Goal: Task Accomplishment & Management: Use online tool/utility

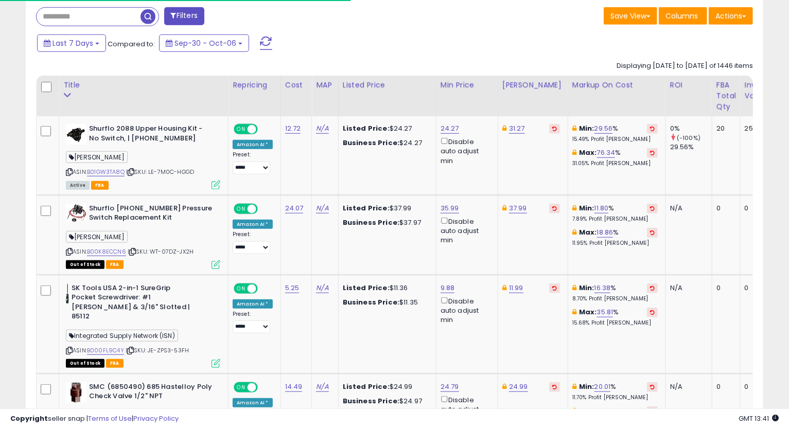
scroll to position [211, 427]
click at [312, 168] on td "N/A" at bounding box center [325, 155] width 26 height 79
click at [68, 169] on icon at bounding box center [69, 172] width 7 height 6
click at [444, 126] on link "24.27" at bounding box center [450, 129] width 19 height 10
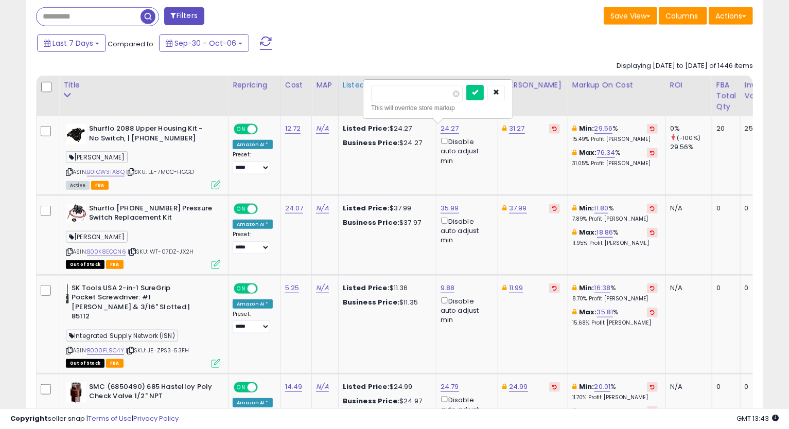
drag, startPoint x: 400, startPoint y: 87, endPoint x: 337, endPoint y: 98, distance: 63.3
type input "*****"
click button "submit" at bounding box center [476, 92] width 18 height 15
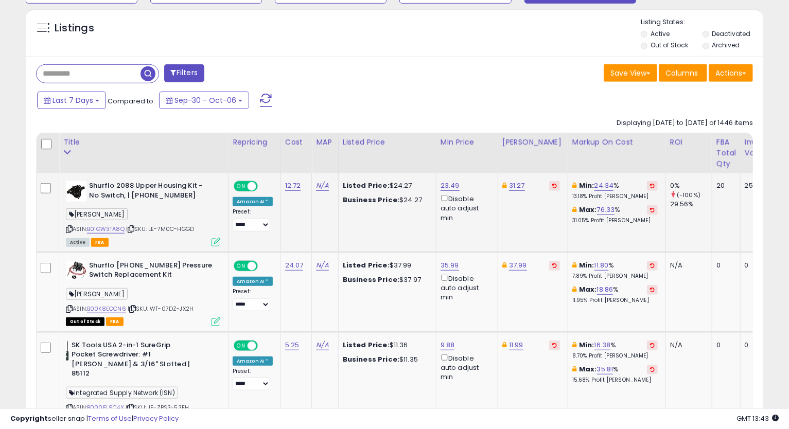
scroll to position [424, 0]
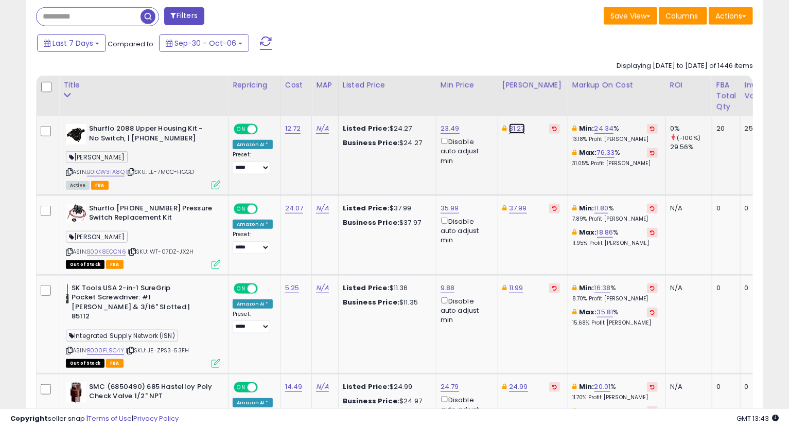
click at [513, 127] on link "31.27" at bounding box center [517, 129] width 16 height 10
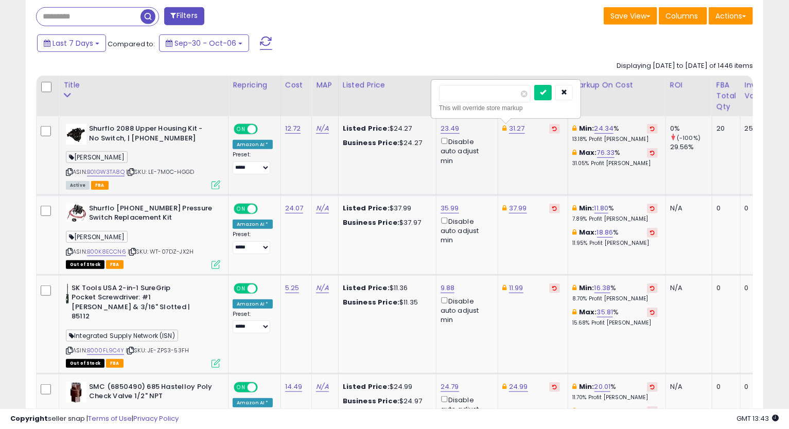
type input "*****"
click button "submit" at bounding box center [544, 92] width 18 height 15
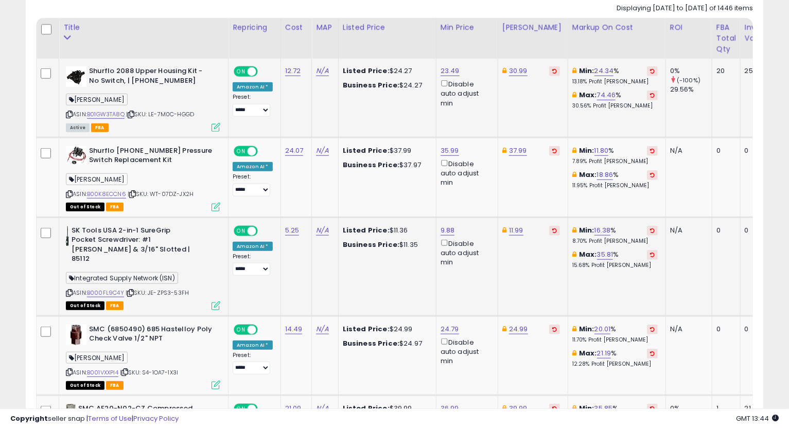
scroll to position [539, 0]
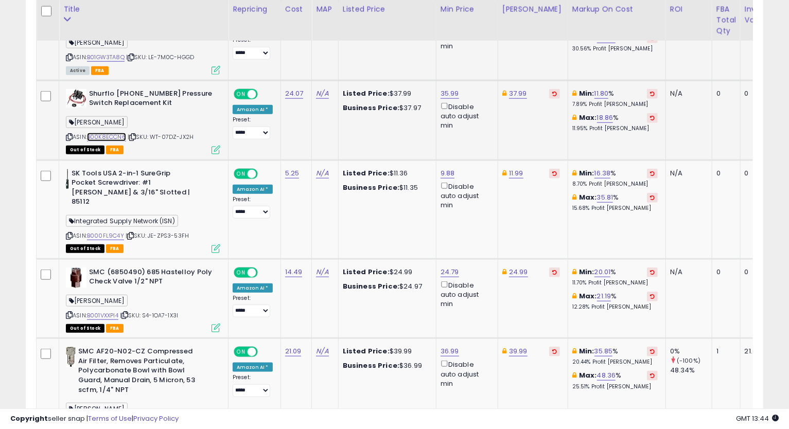
click at [121, 135] on link "B00K8ECCN6" at bounding box center [106, 137] width 39 height 9
click at [453, 92] on link "35.99" at bounding box center [450, 94] width 19 height 10
drag, startPoint x: 424, startPoint y: 61, endPoint x: 304, endPoint y: 78, distance: 121.2
type input "*****"
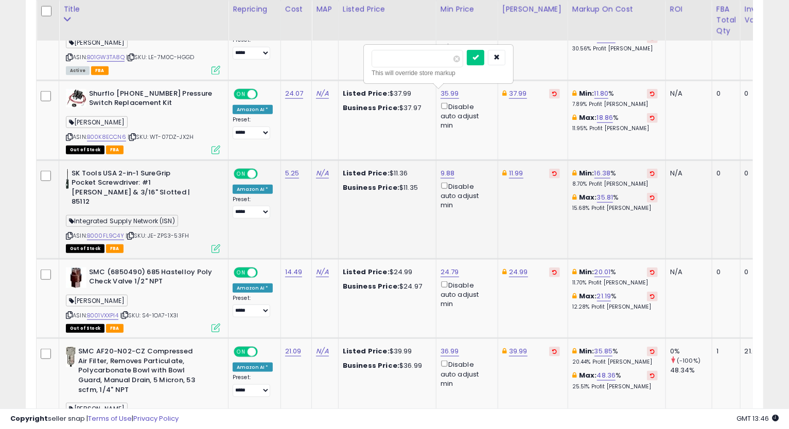
click button "submit" at bounding box center [476, 57] width 18 height 15
click at [512, 91] on link "37.99" at bounding box center [518, 94] width 18 height 10
type input "*****"
click button "submit" at bounding box center [545, 57] width 18 height 15
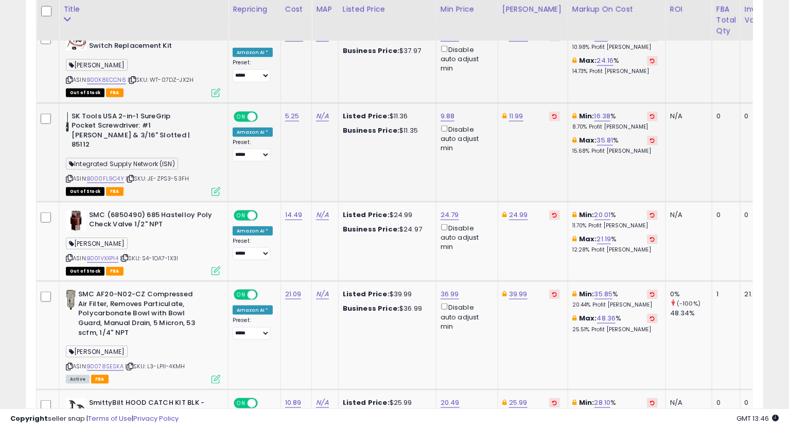
scroll to position [654, 0]
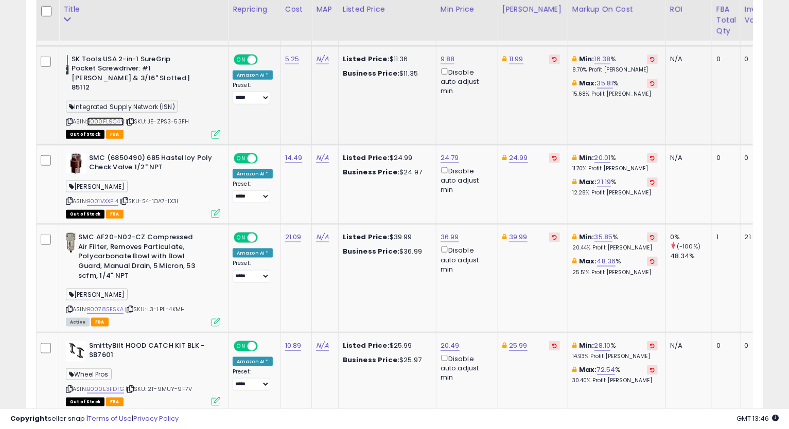
click at [110, 117] on link "B000FL9C4Y" at bounding box center [105, 121] width 37 height 9
click at [444, 62] on link "9.88" at bounding box center [448, 59] width 14 height 10
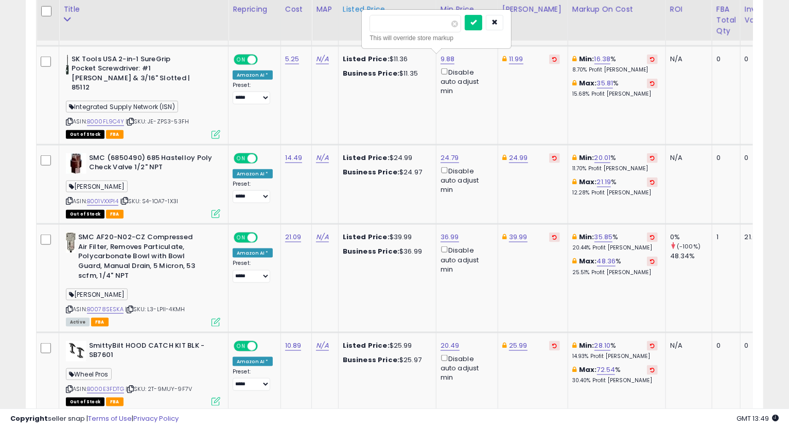
drag, startPoint x: 374, startPoint y: 26, endPoint x: 342, endPoint y: 26, distance: 32.4
type input "*****"
click button "submit" at bounding box center [474, 22] width 18 height 15
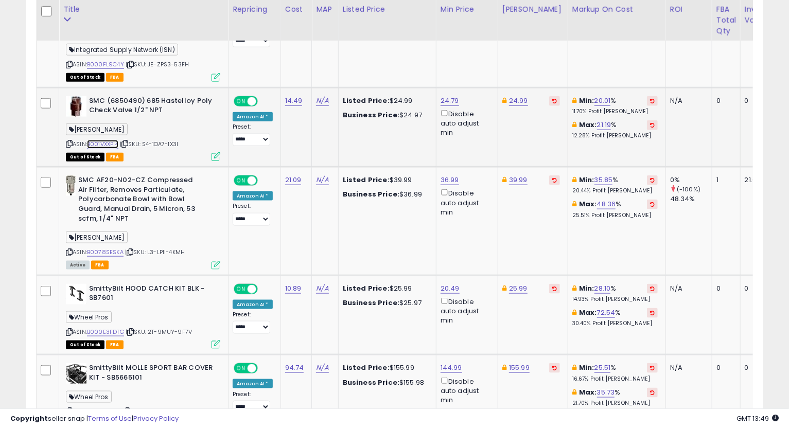
click at [113, 140] on link "B001VXXPI4" at bounding box center [102, 144] width 31 height 9
click at [450, 96] on link "24.79" at bounding box center [450, 101] width 19 height 10
type input "*****"
click button "submit" at bounding box center [476, 54] width 18 height 15
click at [451, 96] on link "24.89" at bounding box center [450, 101] width 19 height 10
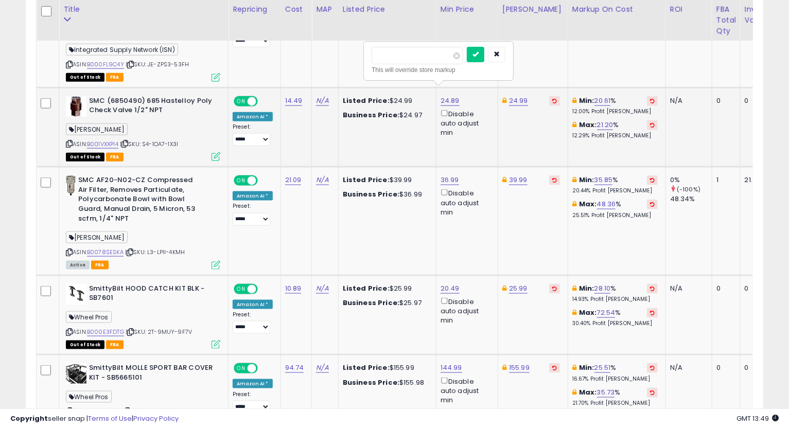
type input "*****"
click button "submit" at bounding box center [476, 54] width 18 height 15
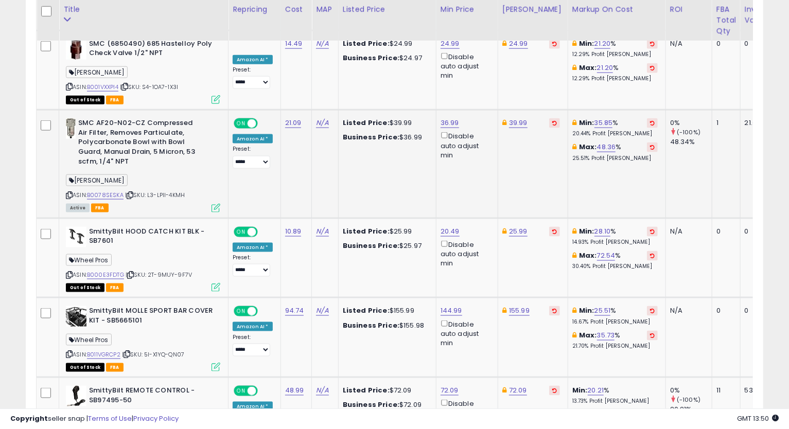
scroll to position [825, 0]
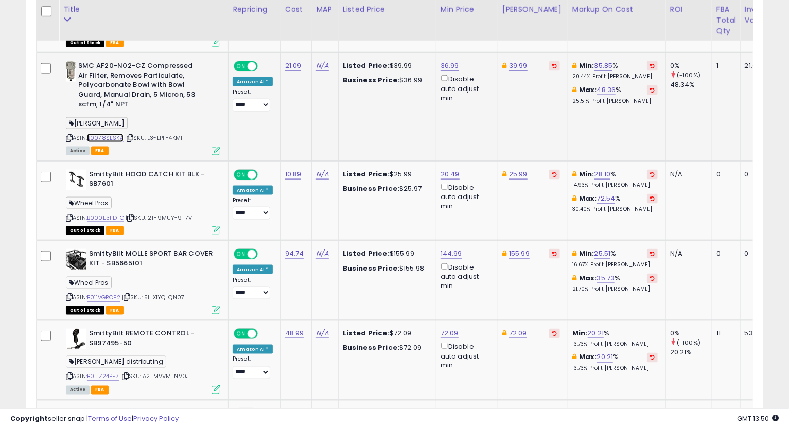
click at [106, 134] on link "B0078SESKA" at bounding box center [105, 138] width 37 height 9
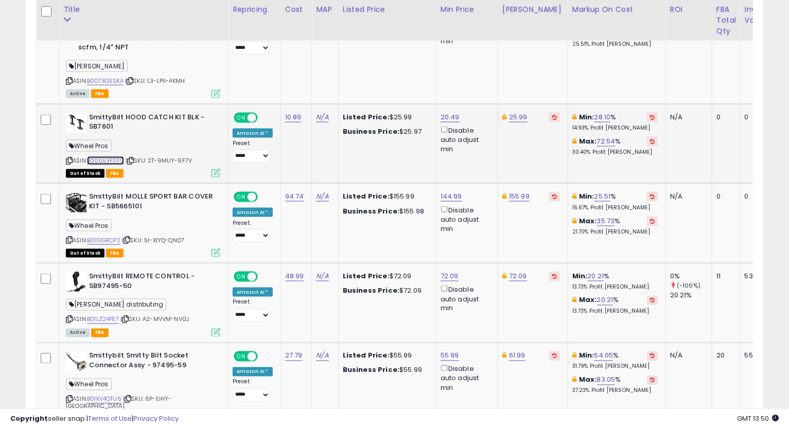
click at [119, 157] on link "B000E3FDTG" at bounding box center [105, 161] width 37 height 9
click at [512, 112] on link "25.99" at bounding box center [518, 117] width 19 height 10
type input "**"
type input "*****"
click button "submit" at bounding box center [545, 70] width 18 height 15
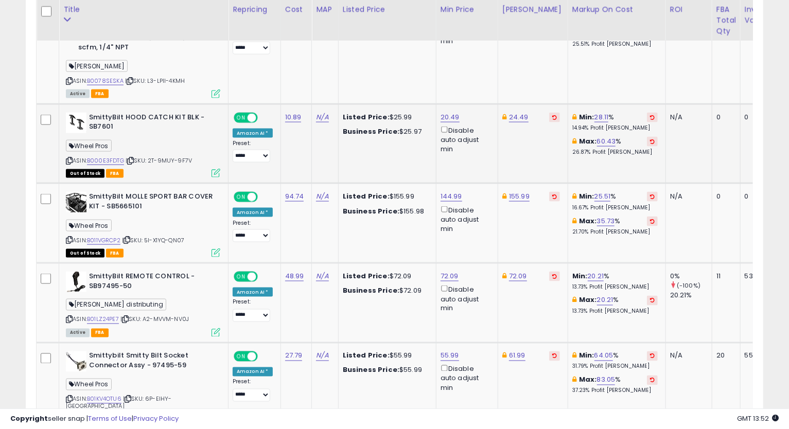
scroll to position [2317, 0]
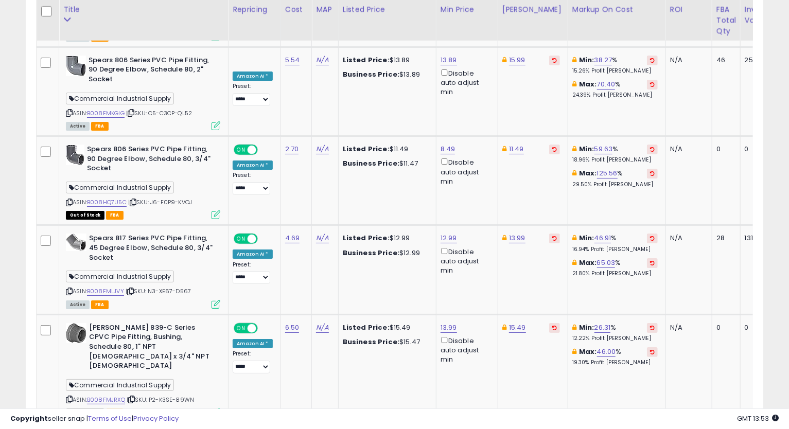
click at [448, 107] on td "13.89 Disable auto adjust min" at bounding box center [467, 91] width 62 height 89
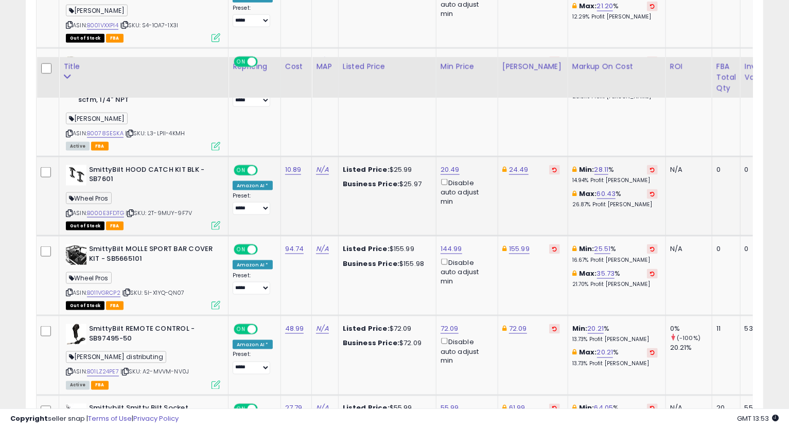
scroll to position [887, 0]
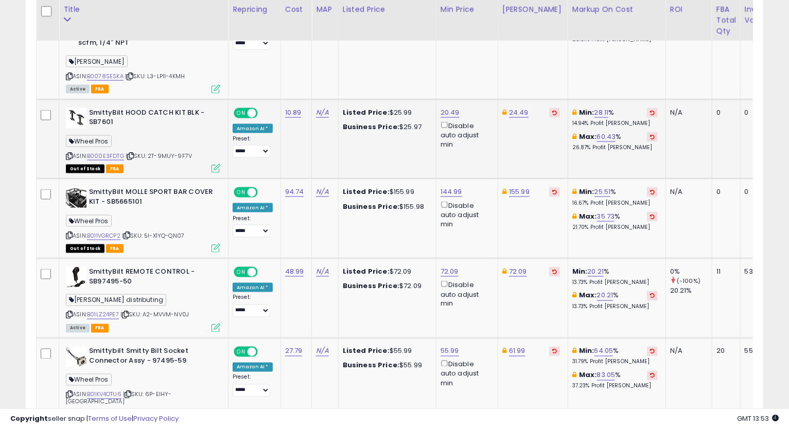
click at [445, 99] on td "20.49 Disable auto adjust min" at bounding box center [467, 139] width 62 height 80
click at [445, 108] on link "20.49" at bounding box center [450, 113] width 19 height 10
type input "*"
type input "*****"
click button "submit" at bounding box center [476, 66] width 18 height 15
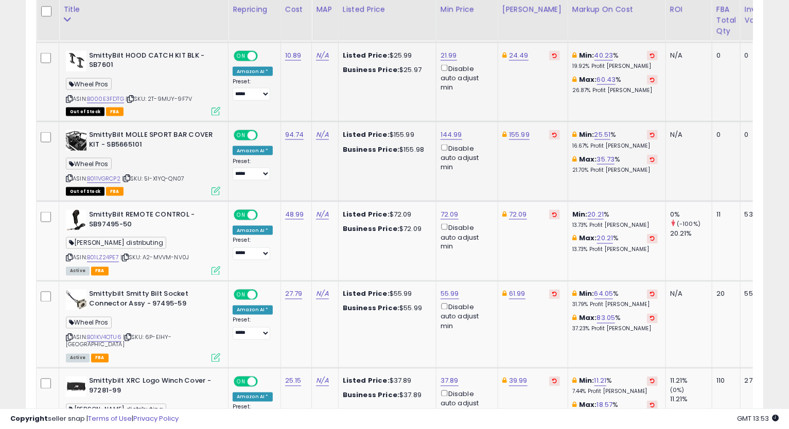
scroll to position [1001, 0]
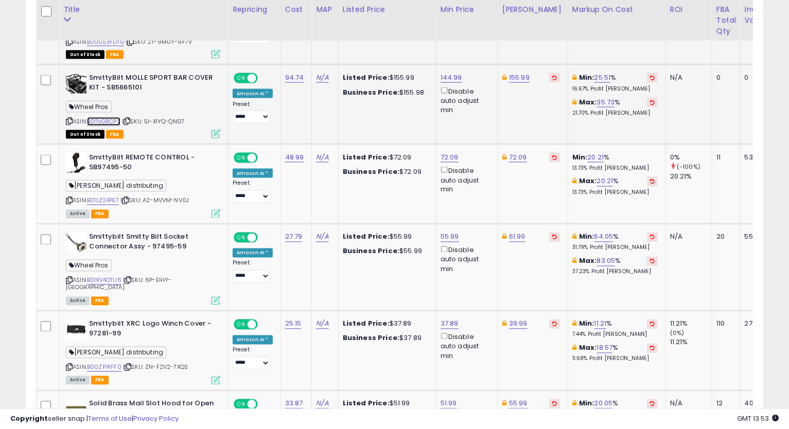
click at [111, 117] on link "B011VGRCP2" at bounding box center [103, 121] width 33 height 9
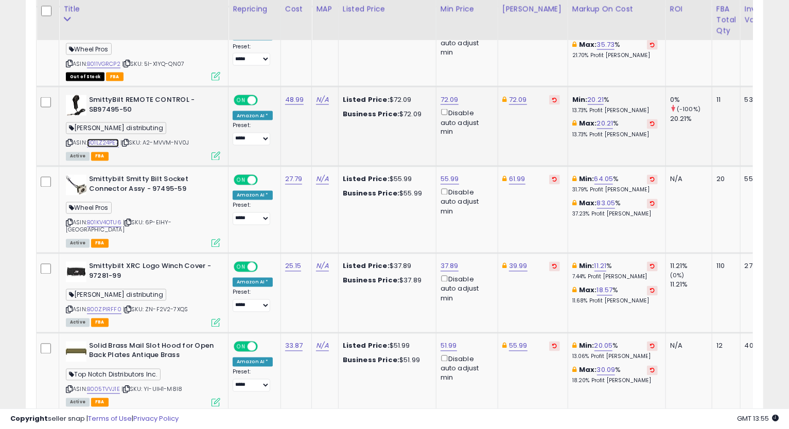
click at [105, 139] on link "B01LZ24PE7" at bounding box center [103, 143] width 32 height 9
click at [69, 141] on icon at bounding box center [69, 144] width 7 height 6
click at [523, 95] on link "72.09" at bounding box center [518, 100] width 18 height 10
type input "*****"
click button "submit" at bounding box center [545, 52] width 18 height 15
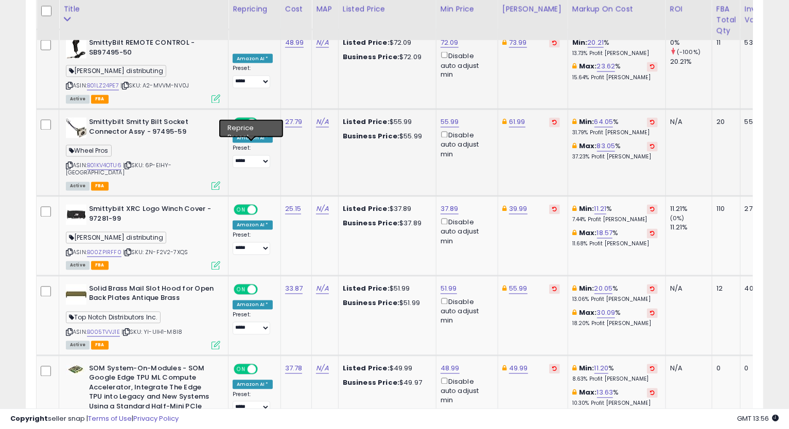
scroll to position [1173, 0]
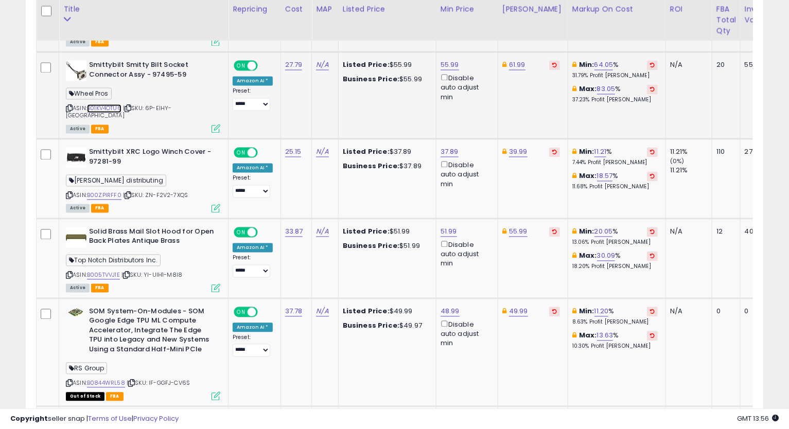
click at [114, 105] on link "B01KV4OTU6" at bounding box center [104, 109] width 35 height 9
click at [67, 106] on icon at bounding box center [69, 109] width 7 height 6
click at [521, 60] on link "61.99" at bounding box center [517, 65] width 16 height 10
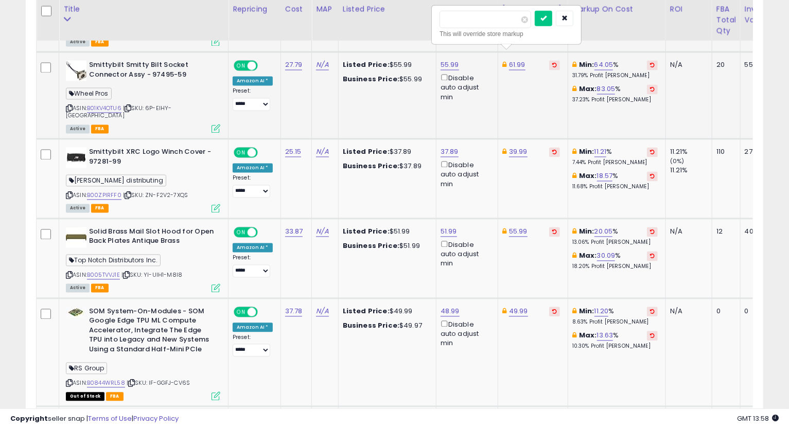
type input "*****"
click button "submit" at bounding box center [544, 18] width 18 height 15
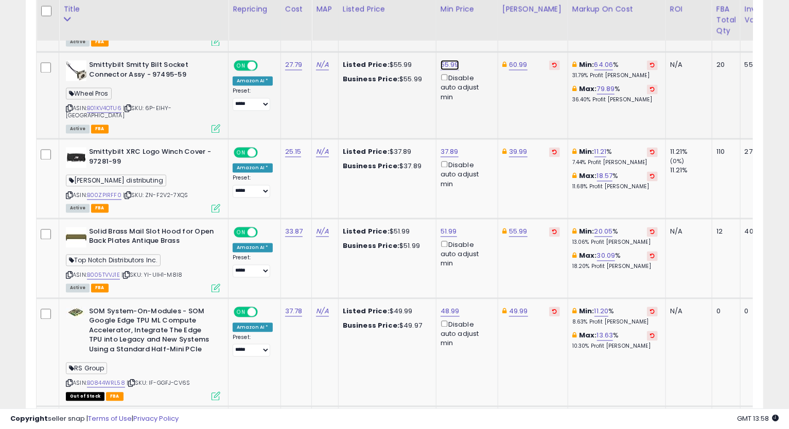
click at [441, 60] on link "55.99" at bounding box center [450, 65] width 19 height 10
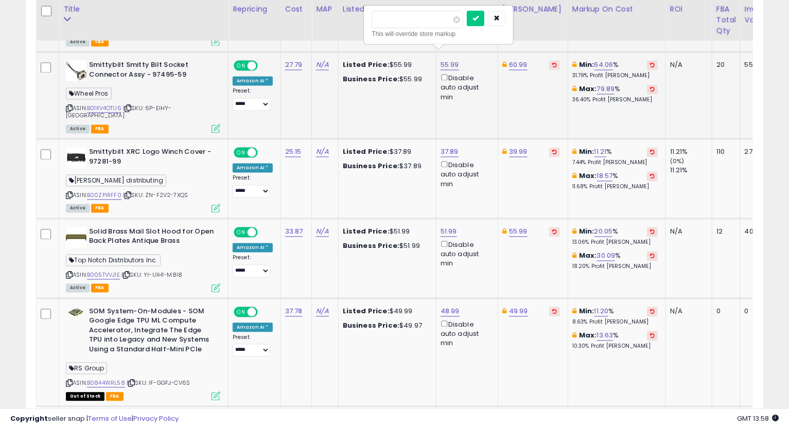
type input "*****"
click button "submit" at bounding box center [476, 18] width 18 height 15
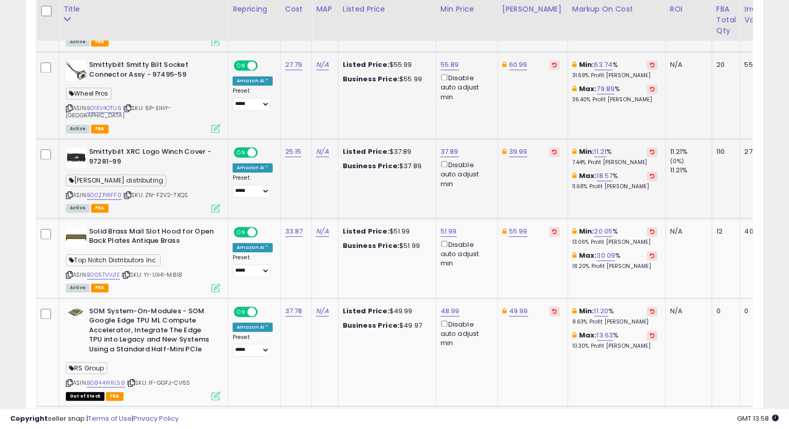
scroll to position [1230, 0]
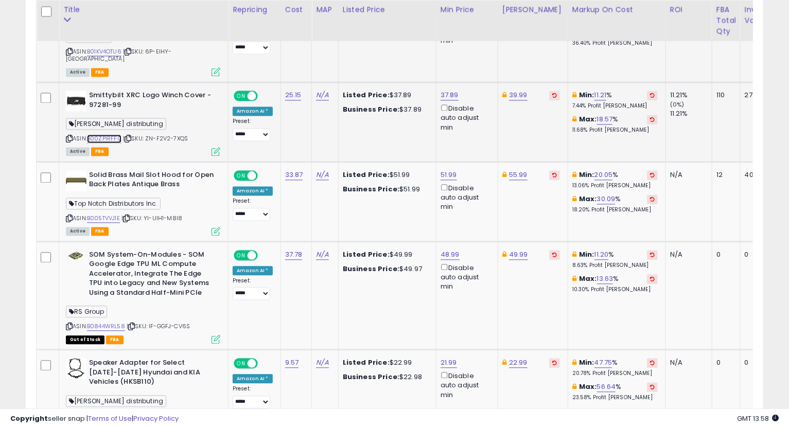
click at [114, 134] on link "B00ZPIRFF0" at bounding box center [104, 138] width 35 height 9
click at [67, 136] on icon at bounding box center [69, 139] width 7 height 6
click at [70, 136] on icon at bounding box center [69, 139] width 7 height 6
drag, startPoint x: 544, startPoint y: 209, endPoint x: 539, endPoint y: 206, distance: 5.8
click at [544, 209] on td "55.99" at bounding box center [533, 202] width 70 height 80
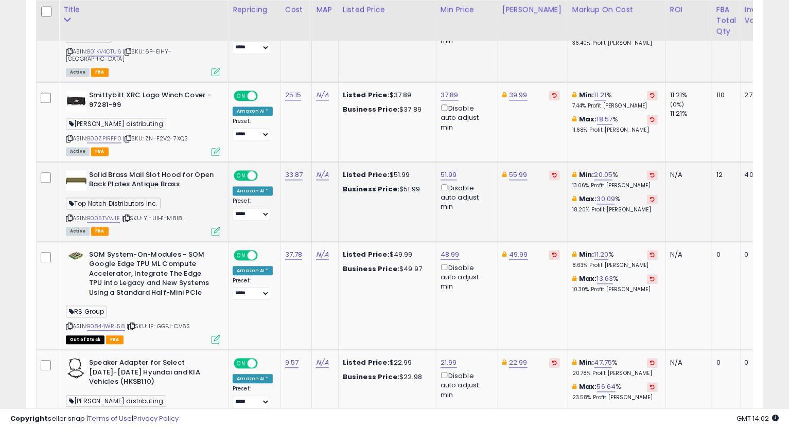
scroll to position [1287, 0]
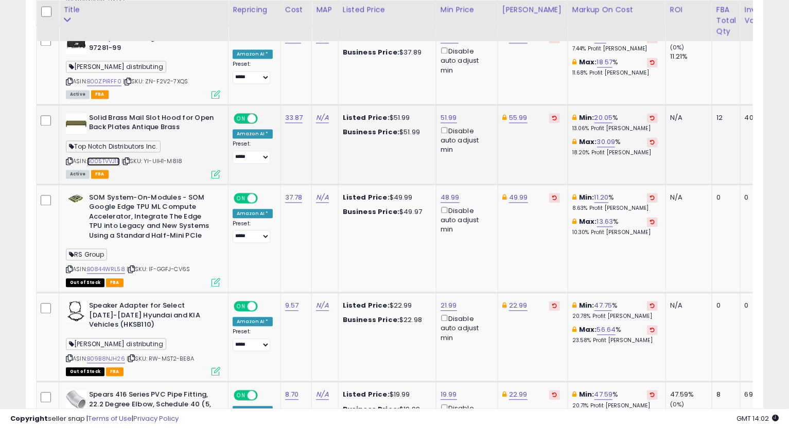
click at [105, 157] on link "B005TVVJ1E" at bounding box center [103, 161] width 33 height 9
click at [70, 159] on icon at bounding box center [69, 162] width 7 height 6
click at [443, 113] on link "51.99" at bounding box center [449, 118] width 16 height 10
drag, startPoint x: 430, startPoint y: 72, endPoint x: 286, endPoint y: 90, distance: 144.9
click at [295, 85] on tbody "Shurflo 2088 Upper Housing Kit - No Switch, | [PHONE_NUMBER] Kleen-Rite ASIN: B…" at bounding box center [501, 353] width 928 height 2200
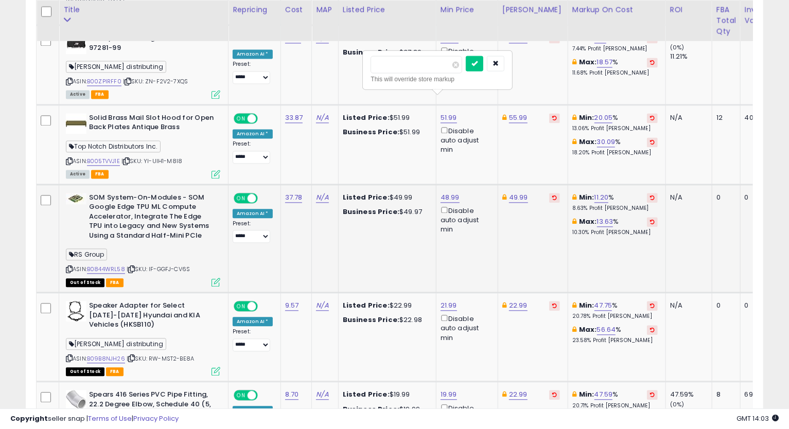
type input "*****"
click button "submit" at bounding box center [475, 63] width 18 height 15
click at [518, 113] on link "55.99" at bounding box center [518, 118] width 19 height 10
type input "*****"
click button "submit" at bounding box center [545, 63] width 18 height 15
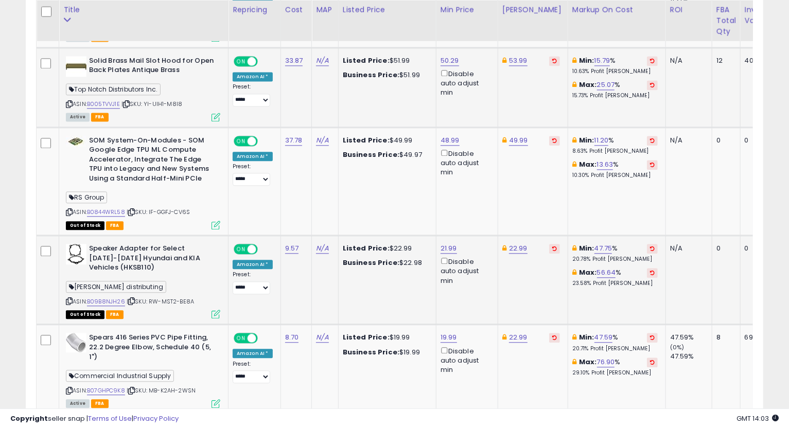
scroll to position [1402, 0]
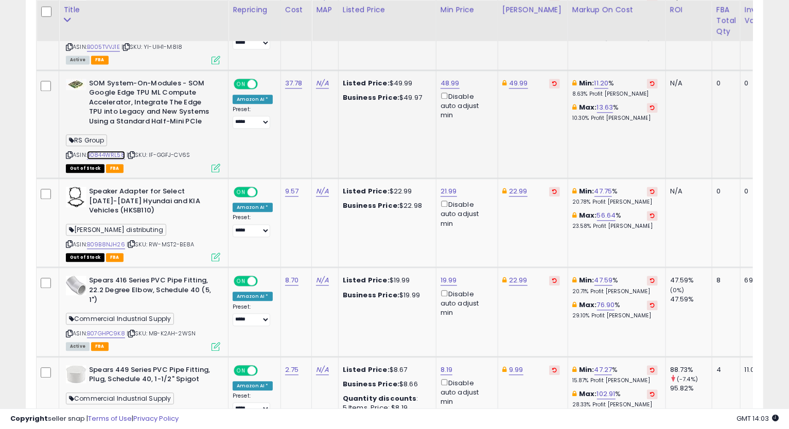
click at [116, 151] on link "B0844WRL58" at bounding box center [106, 155] width 38 height 9
click at [509, 78] on link "49.99" at bounding box center [518, 83] width 19 height 10
type input "*"
type input "*****"
click button "submit" at bounding box center [545, 28] width 18 height 15
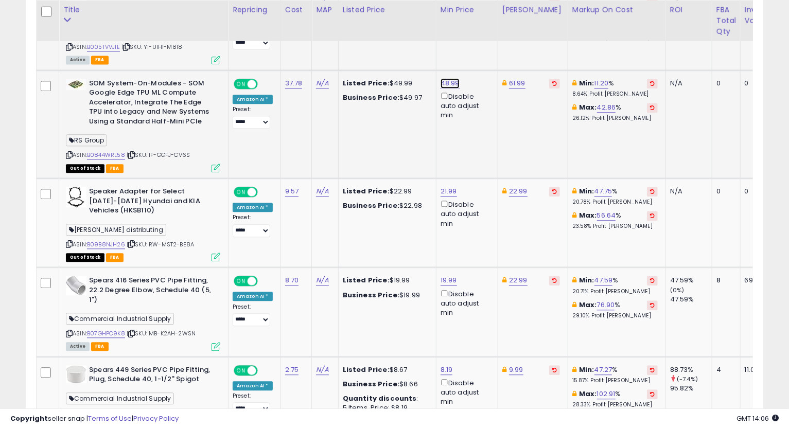
click at [449, 78] on link "48.99" at bounding box center [450, 83] width 19 height 10
type input "*"
type input "*****"
click button "submit" at bounding box center [477, 28] width 18 height 15
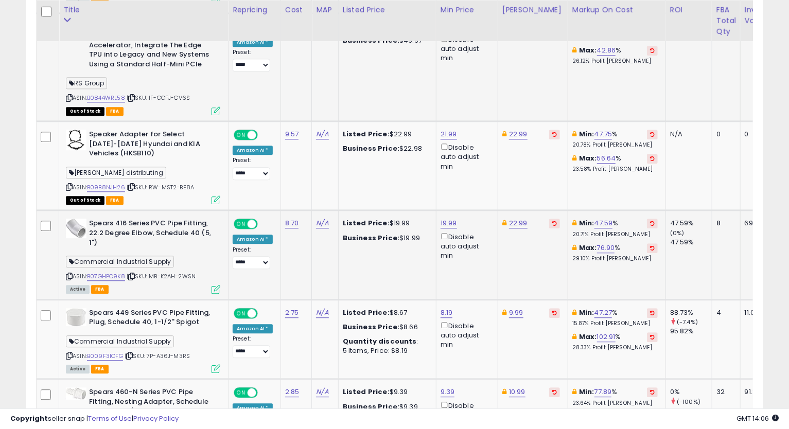
scroll to position [1516, 0]
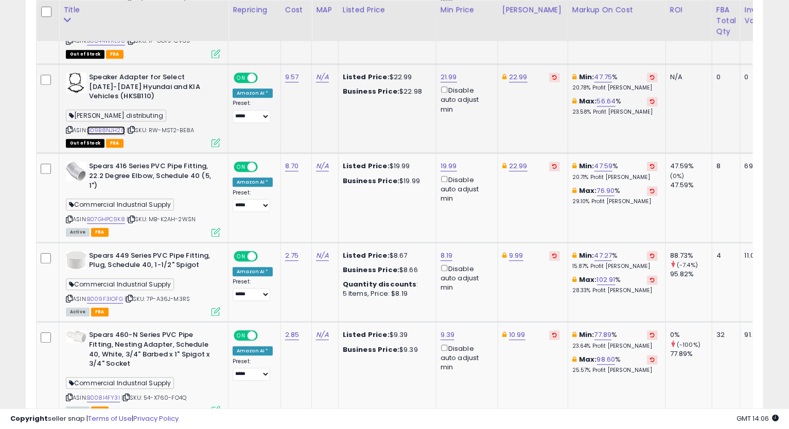
click at [104, 126] on link "B09B8NJH26" at bounding box center [106, 130] width 38 height 9
click at [446, 72] on link "21.99" at bounding box center [449, 77] width 16 height 10
type input "*****"
click button "submit" at bounding box center [475, 21] width 18 height 15
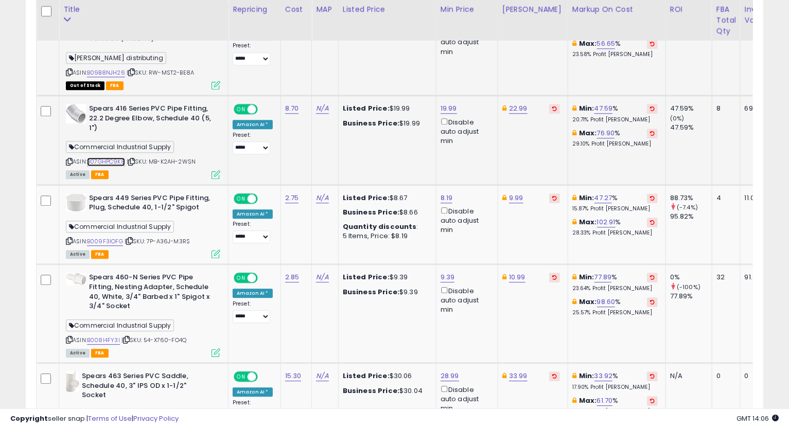
click at [106, 158] on link "B07GHPC9K8" at bounding box center [106, 162] width 38 height 9
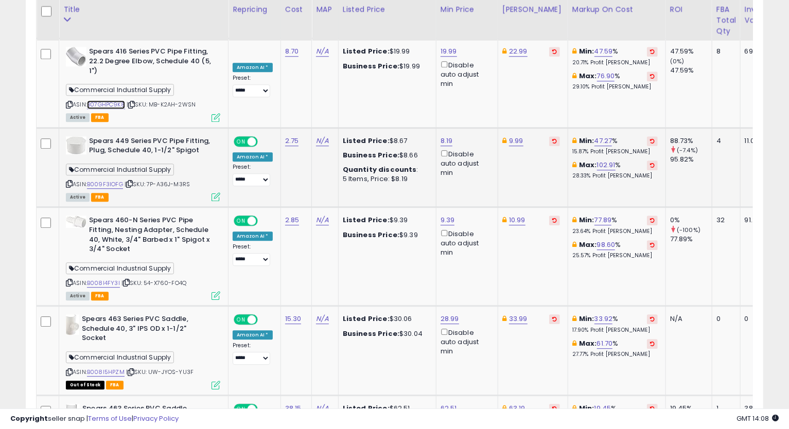
scroll to position [1688, 0]
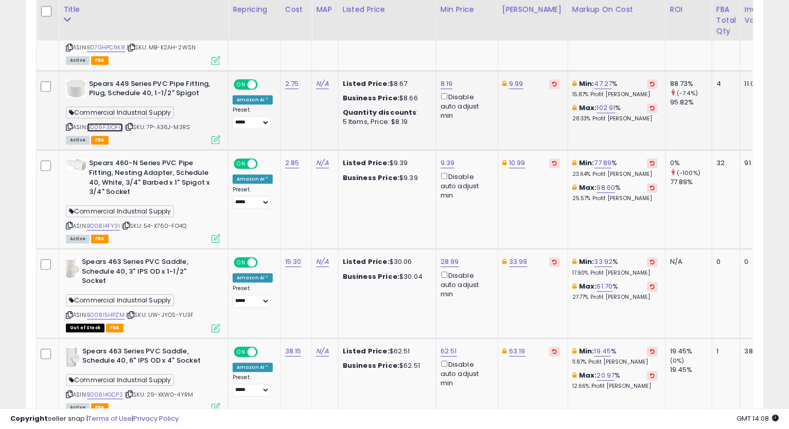
click at [104, 123] on link "B009F3IOFG" at bounding box center [105, 127] width 36 height 9
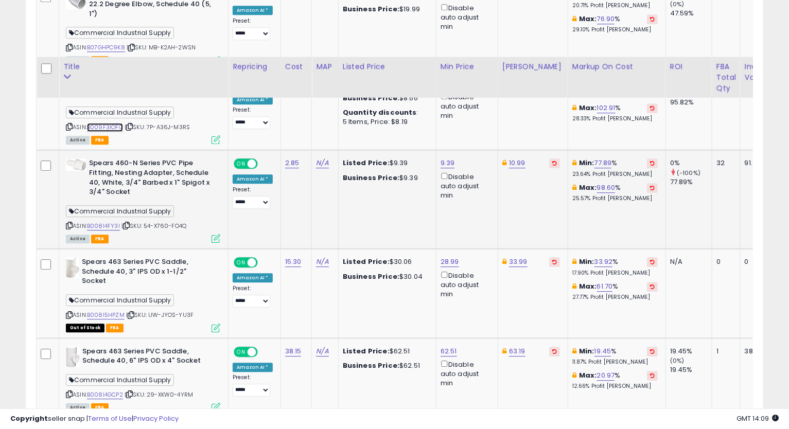
scroll to position [1745, 0]
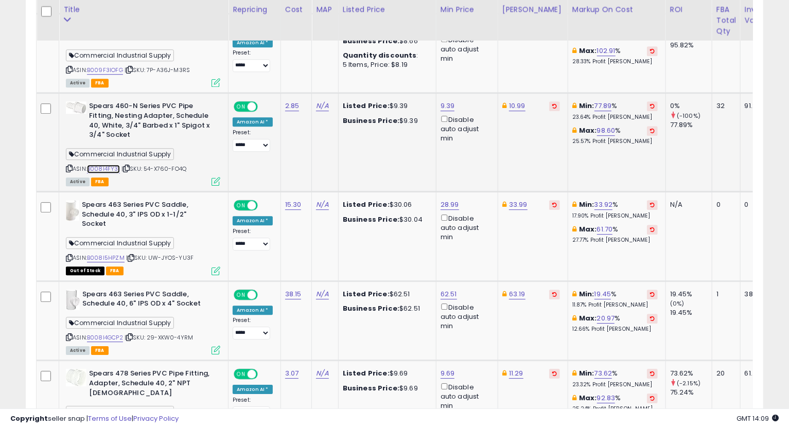
click at [97, 165] on link "B008I4FY3I" at bounding box center [103, 169] width 33 height 9
click at [66, 166] on icon at bounding box center [69, 169] width 7 height 6
click at [510, 101] on link "10.99" at bounding box center [517, 106] width 16 height 10
type input "*****"
click button "submit" at bounding box center [544, 50] width 18 height 15
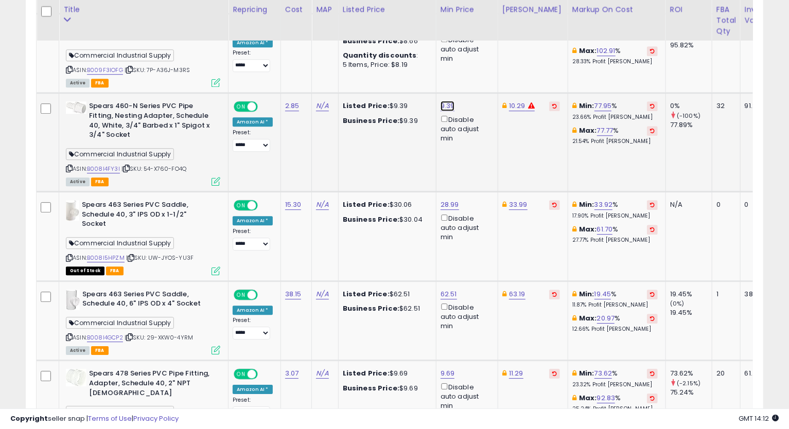
click at [448, 101] on link "9.39" at bounding box center [448, 106] width 14 height 10
drag, startPoint x: 419, startPoint y: 51, endPoint x: 310, endPoint y: 54, distance: 109.2
type input "****"
click button "submit" at bounding box center [474, 50] width 18 height 15
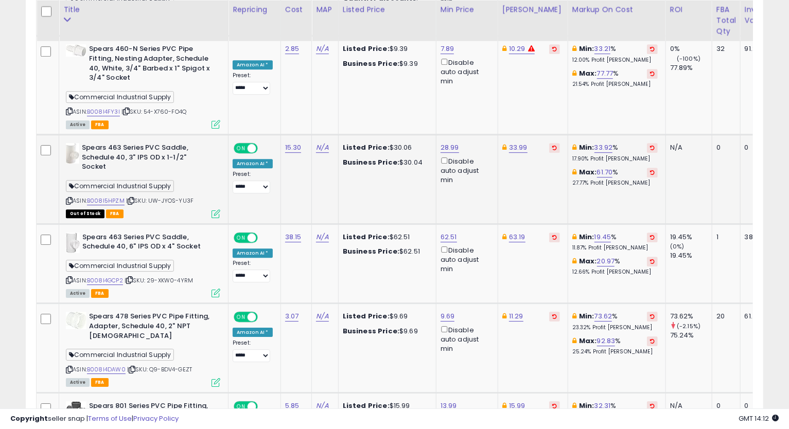
scroll to position [1860, 0]
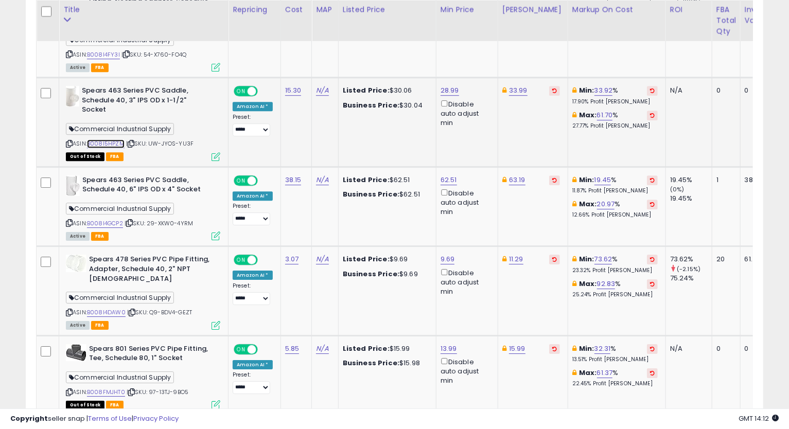
click at [104, 140] on link "B008I5HPZM" at bounding box center [106, 144] width 38 height 9
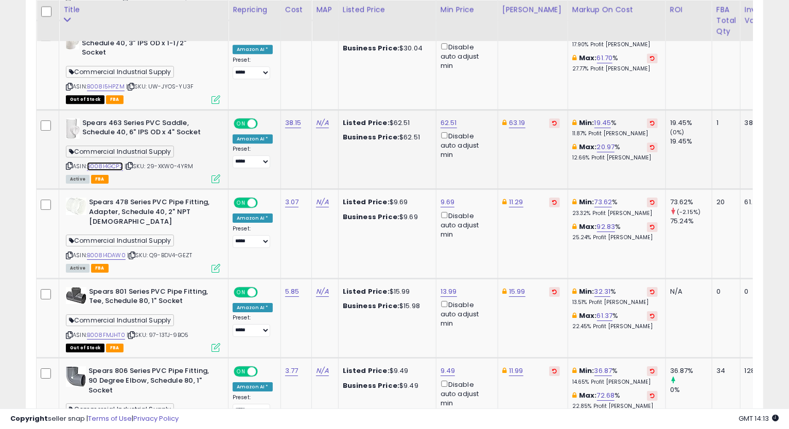
click at [111, 162] on link "B008I4GCP2" at bounding box center [105, 166] width 36 height 9
click at [450, 118] on link "62.51" at bounding box center [449, 123] width 16 height 10
type input "*****"
click button "submit" at bounding box center [475, 66] width 18 height 15
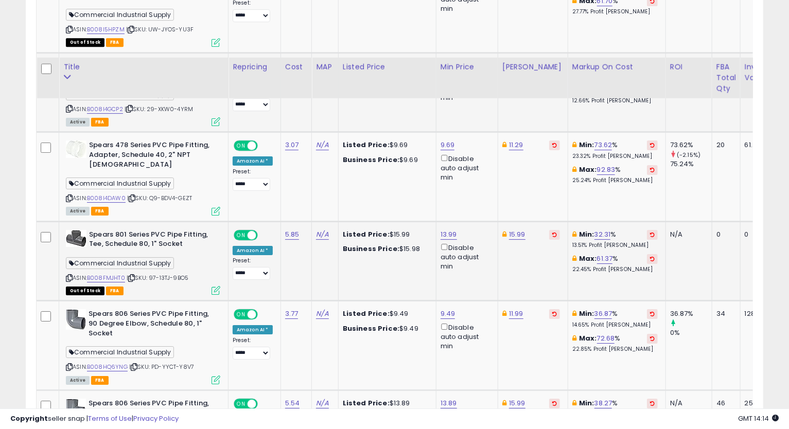
scroll to position [2031, 0]
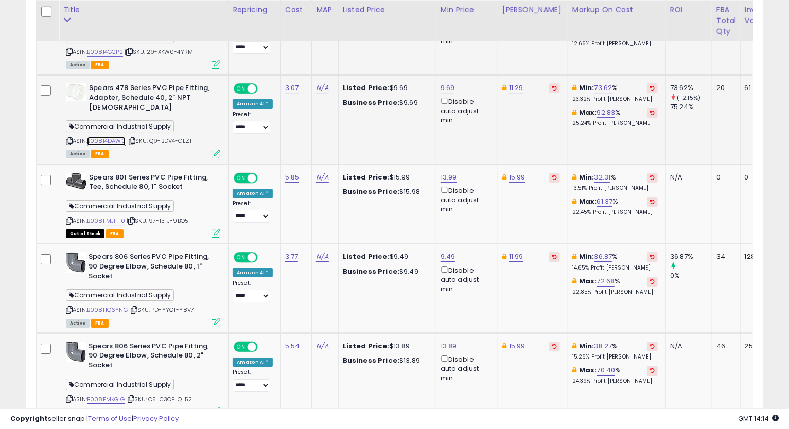
click at [109, 137] on link "B008I4DAW0" at bounding box center [106, 141] width 39 height 9
click at [67, 139] on icon at bounding box center [69, 142] width 7 height 6
click at [446, 83] on link "9.69" at bounding box center [448, 88] width 14 height 10
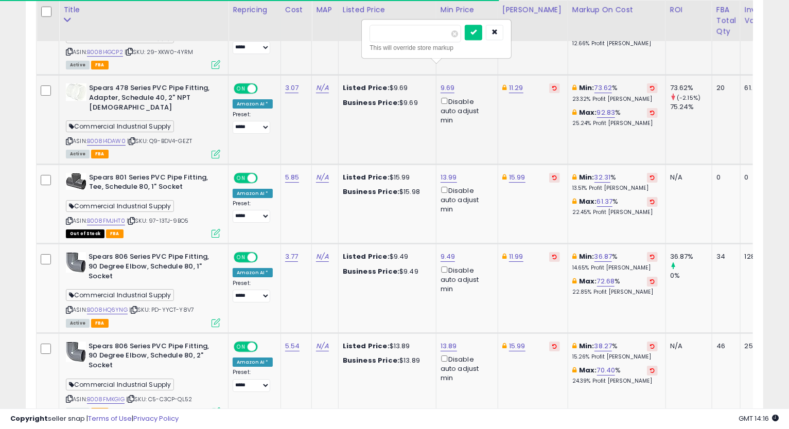
type input "****"
click button "submit" at bounding box center [474, 32] width 18 height 15
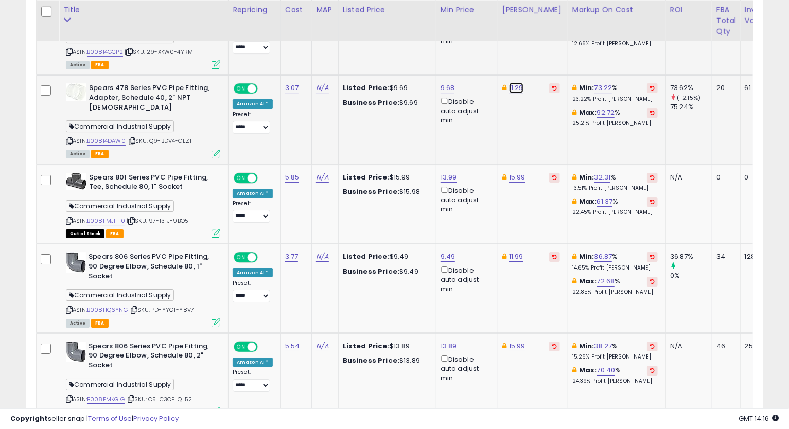
click at [512, 83] on link "11.29" at bounding box center [516, 88] width 14 height 10
type input "*****"
click button "submit" at bounding box center [543, 32] width 18 height 15
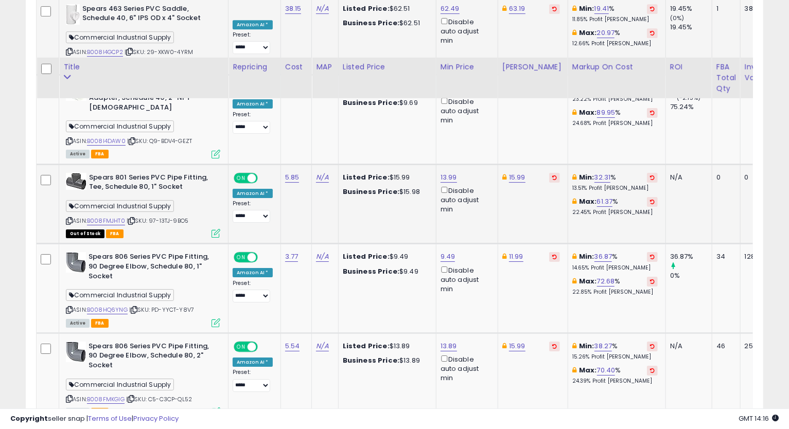
scroll to position [2089, 0]
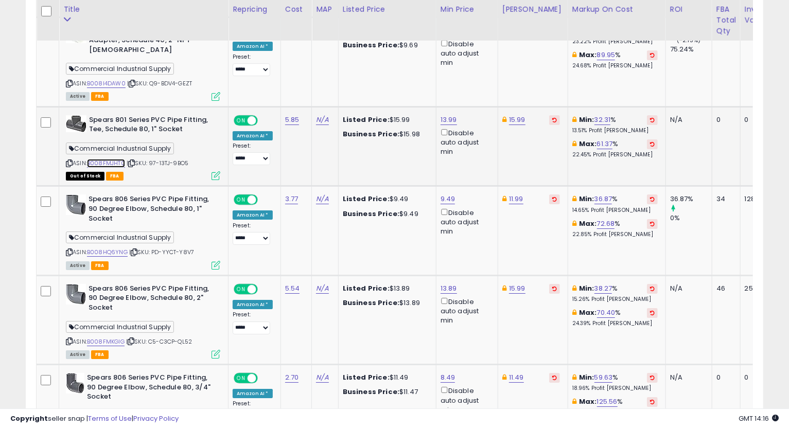
click at [115, 159] on link "B008FMJHT0" at bounding box center [106, 163] width 38 height 9
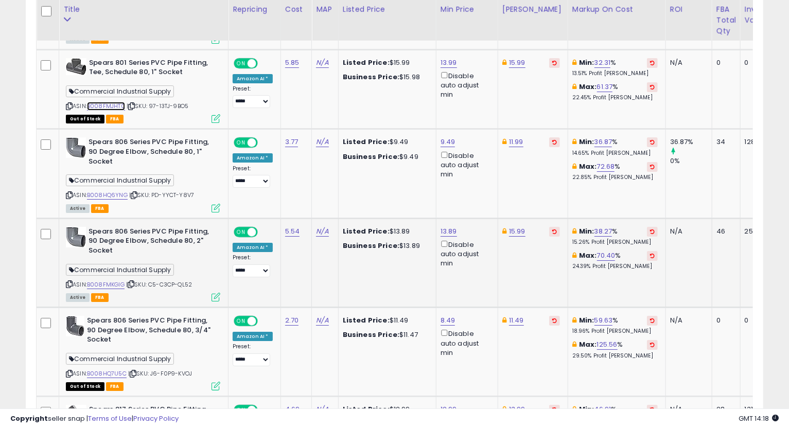
scroll to position [2203, 0]
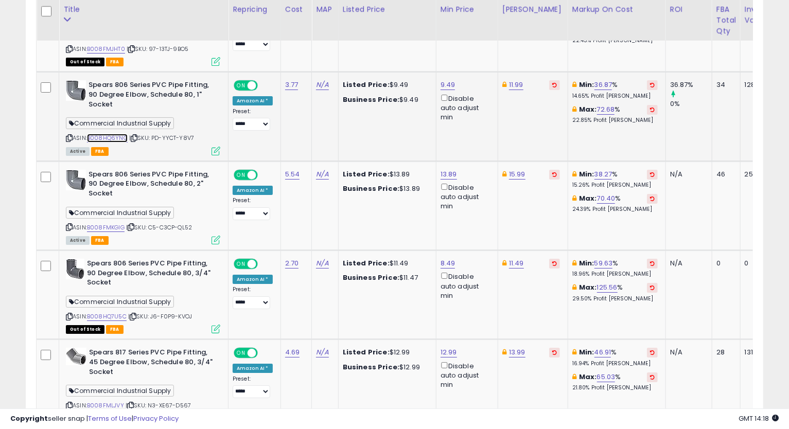
click at [113, 134] on link "B008HQ6YNG" at bounding box center [107, 138] width 41 height 9
click at [70, 114] on div "ASIN: B008HQ6YNG | SKU: PD-YYCT-Y8V7 Active FBA" at bounding box center [143, 117] width 154 height 74
click at [69, 135] on icon at bounding box center [69, 138] width 7 height 6
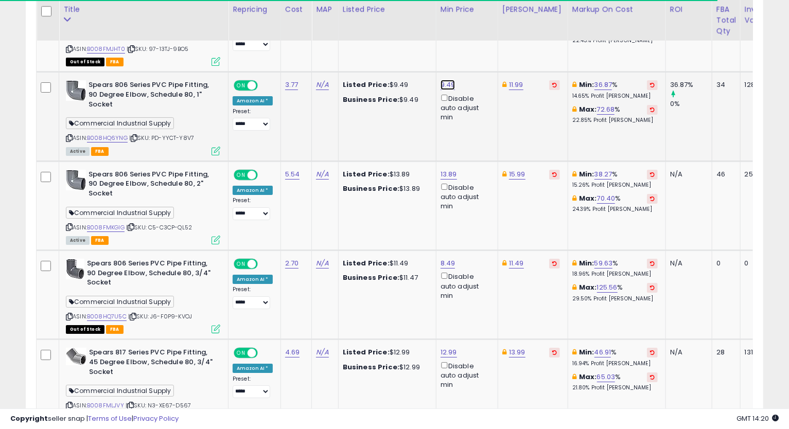
click at [441, 80] on link "9.49" at bounding box center [448, 85] width 15 height 10
type input "****"
click button "submit" at bounding box center [474, 28] width 18 height 15
click at [511, 80] on link "11.99" at bounding box center [516, 85] width 14 height 10
type input "*****"
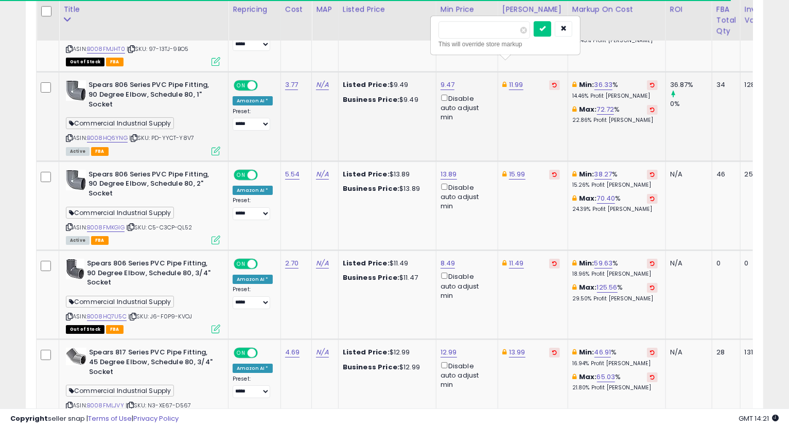
click button "submit" at bounding box center [543, 28] width 18 height 15
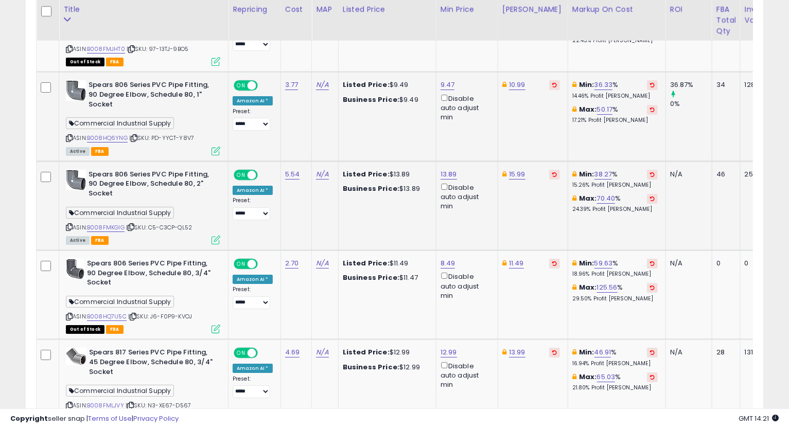
scroll to position [2260, 0]
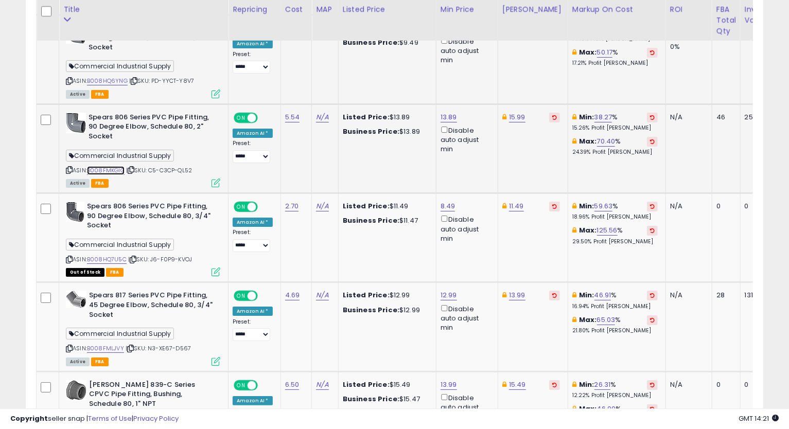
click at [108, 166] on link "B008FMKGIG" at bounding box center [106, 170] width 38 height 9
click at [70, 167] on icon at bounding box center [69, 170] width 7 height 6
click at [449, 112] on link "13.89" at bounding box center [449, 117] width 16 height 10
type input "*****"
click button "submit" at bounding box center [475, 60] width 18 height 15
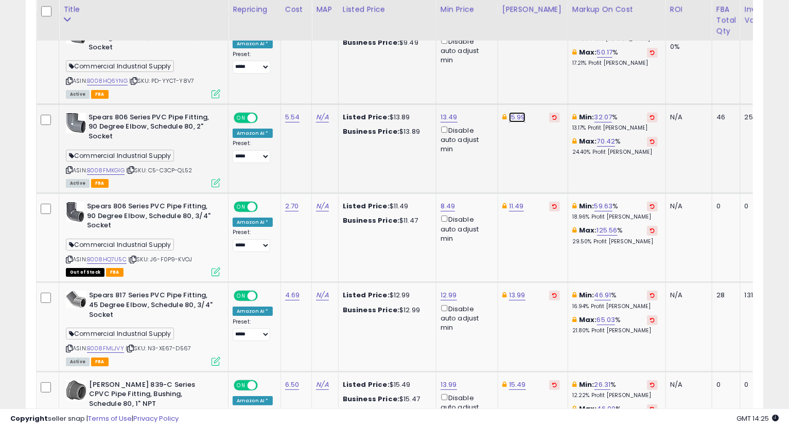
click at [516, 112] on link "15.99" at bounding box center [517, 117] width 16 height 10
type input "*****"
click button "submit" at bounding box center [544, 60] width 18 height 15
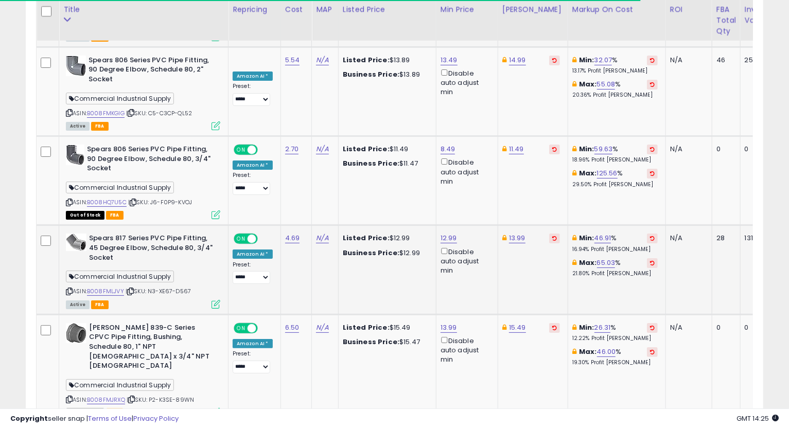
scroll to position [2370, 0]
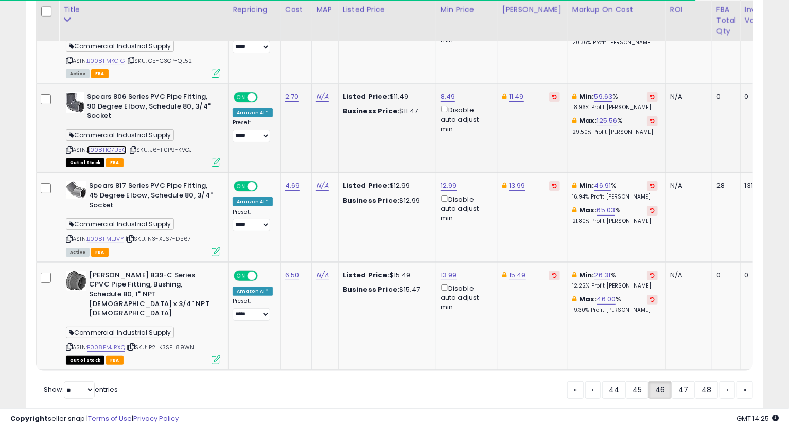
click at [111, 146] on link "B008HQ7U5C" at bounding box center [107, 150] width 40 height 9
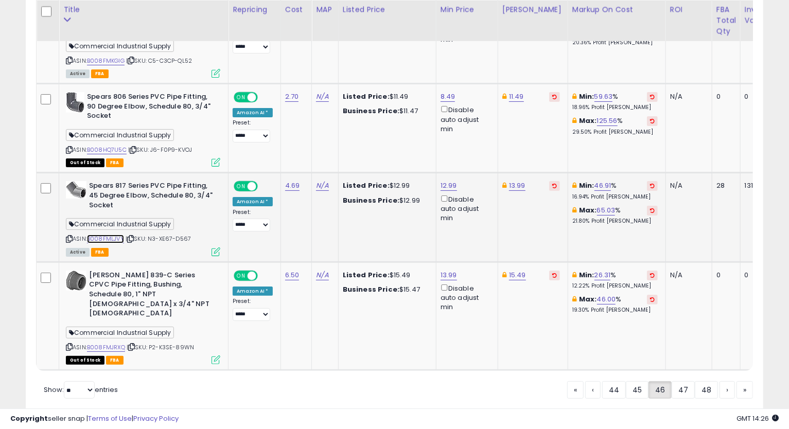
click at [102, 235] on link "B008FMLJVY" at bounding box center [105, 239] width 37 height 9
click at [67, 236] on icon at bounding box center [69, 239] width 7 height 6
click at [447, 181] on link "12.99" at bounding box center [449, 186] width 16 height 10
type input "**"
click button "submit" at bounding box center [475, 129] width 18 height 15
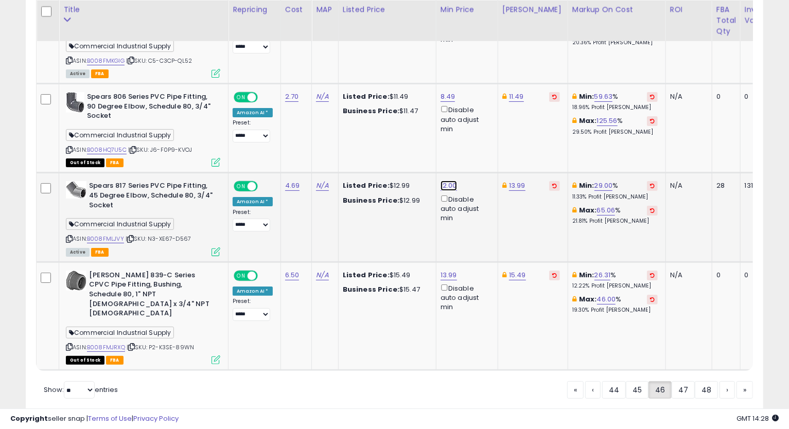
click at [444, 181] on link "12.00" at bounding box center [449, 186] width 16 height 10
type input "*****"
click button "submit" at bounding box center [475, 129] width 18 height 15
click at [517, 181] on link "13.99" at bounding box center [517, 186] width 16 height 10
type input "*****"
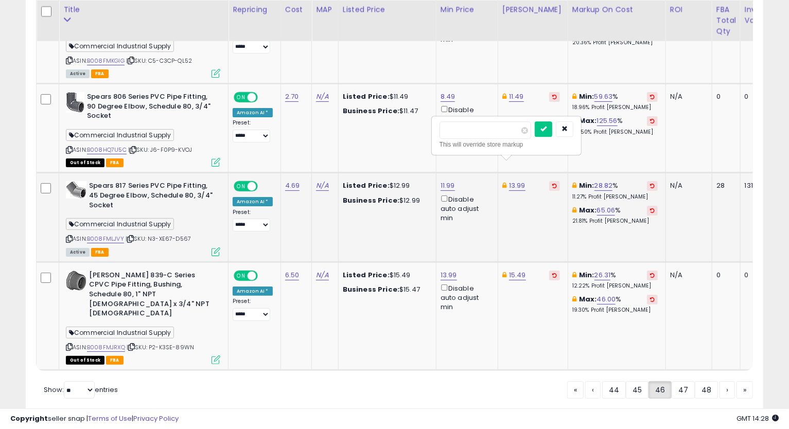
click button "submit" at bounding box center [544, 129] width 18 height 15
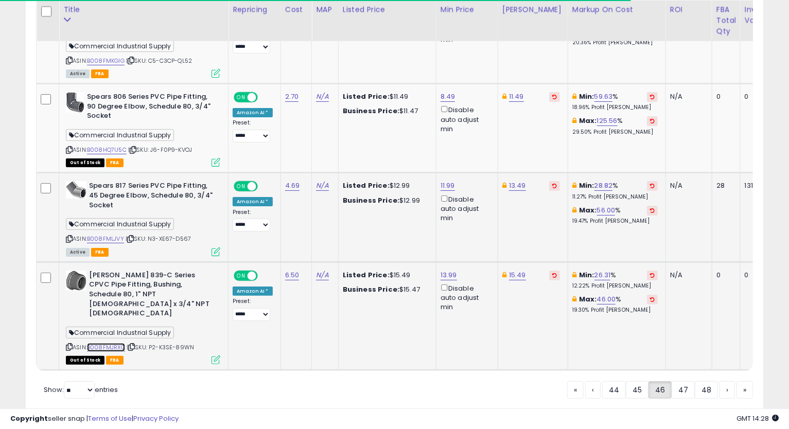
click at [94, 343] on link "B008FMJRXQ" at bounding box center [106, 347] width 38 height 9
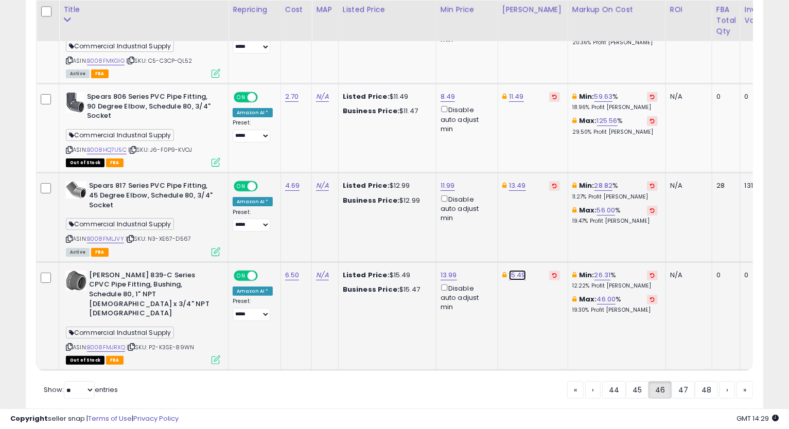
click at [511, 270] on link "15.49" at bounding box center [517, 275] width 17 height 10
click at [574, 214] on button "button" at bounding box center [565, 218] width 18 height 15
click at [679, 382] on link "47" at bounding box center [683, 391] width 23 height 18
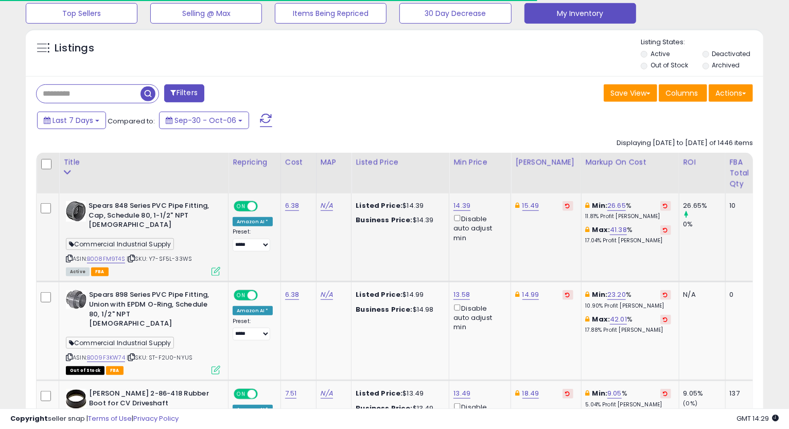
scroll to position [404, 0]
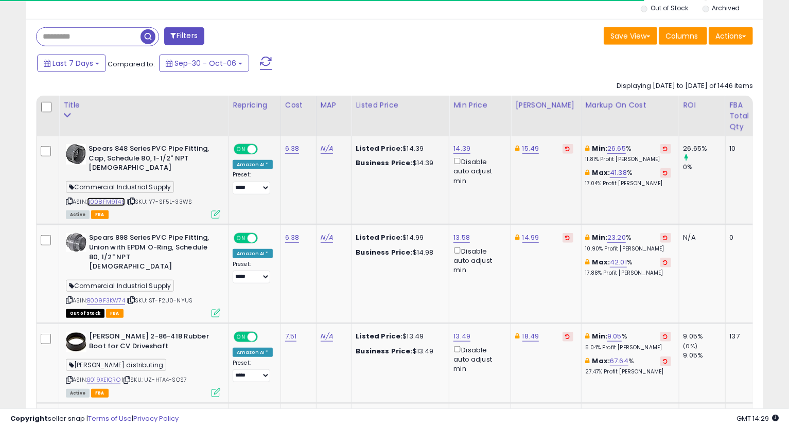
click at [103, 200] on link "B008FM9T4S" at bounding box center [106, 202] width 38 height 9
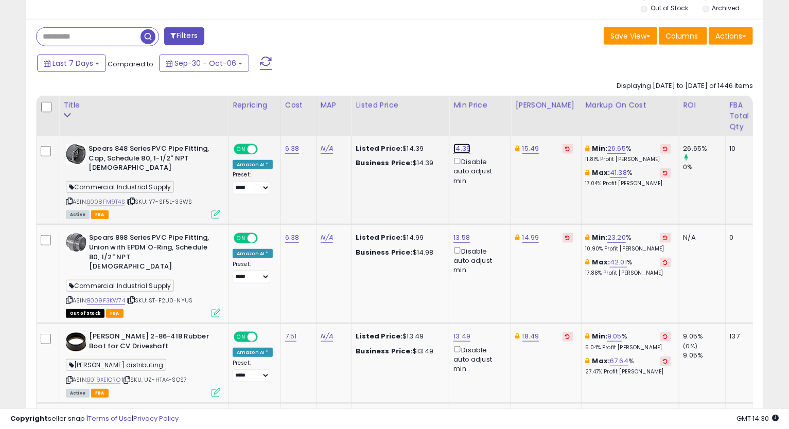
click at [457, 147] on link "14.39" at bounding box center [462, 149] width 17 height 10
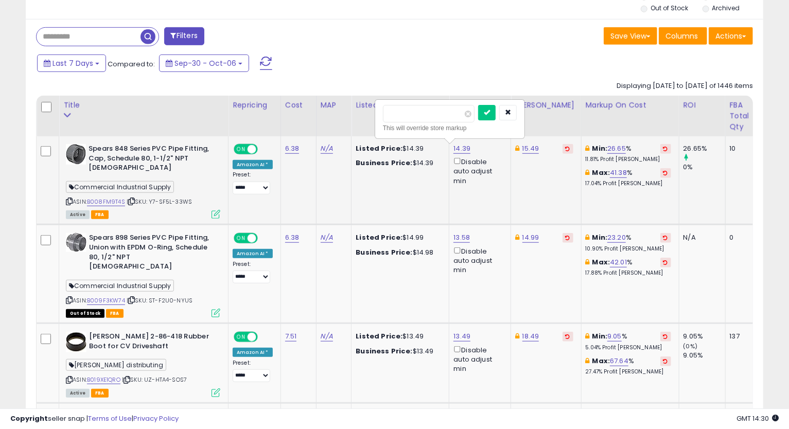
type input "*****"
click button "submit" at bounding box center [487, 112] width 18 height 15
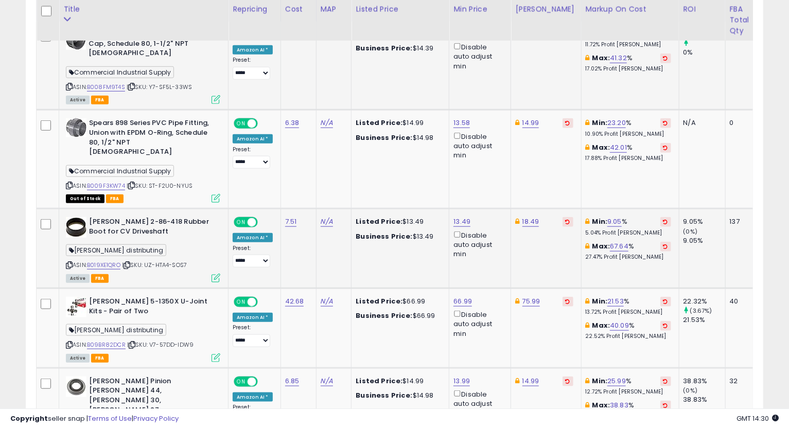
scroll to position [576, 0]
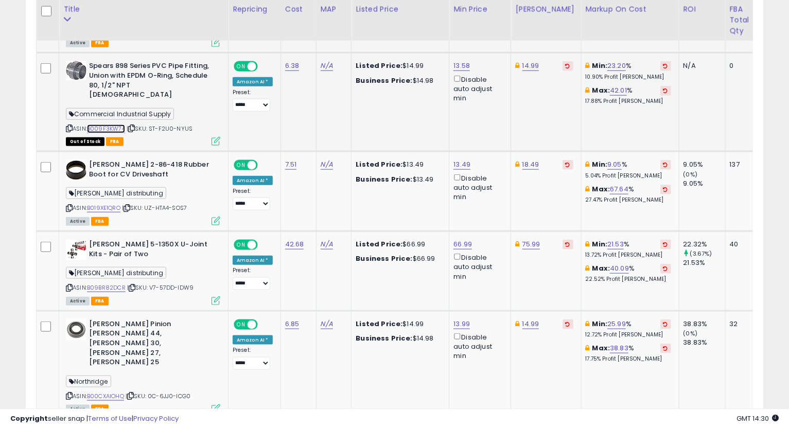
click at [115, 125] on link "B009F3KW74" at bounding box center [106, 129] width 38 height 9
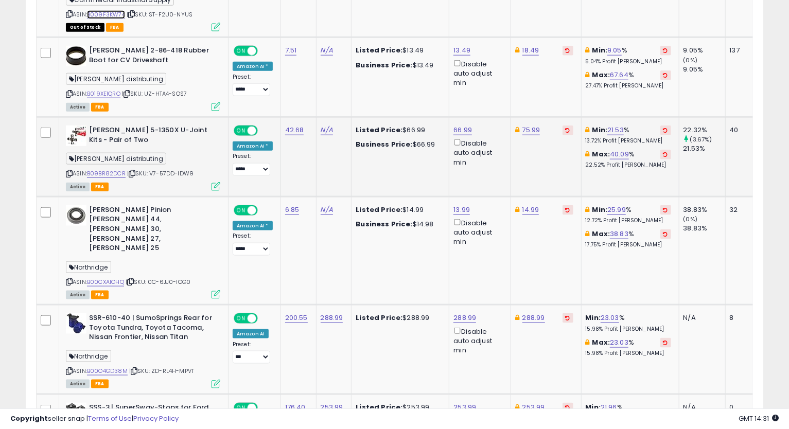
scroll to position [633, 0]
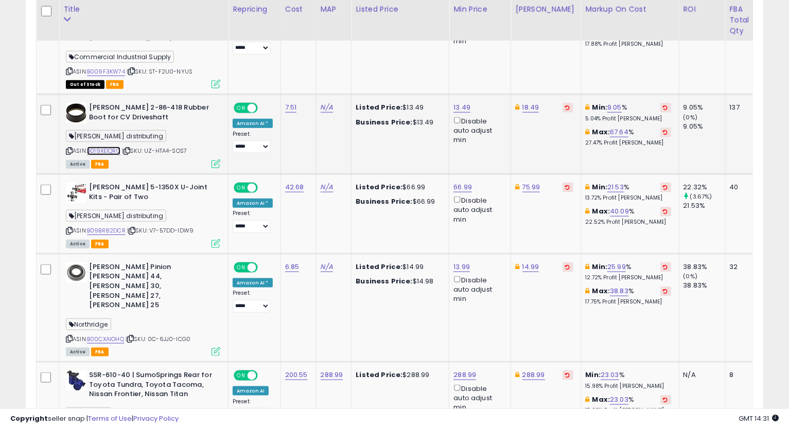
click at [113, 147] on link "B019XE1QRO" at bounding box center [103, 151] width 33 height 9
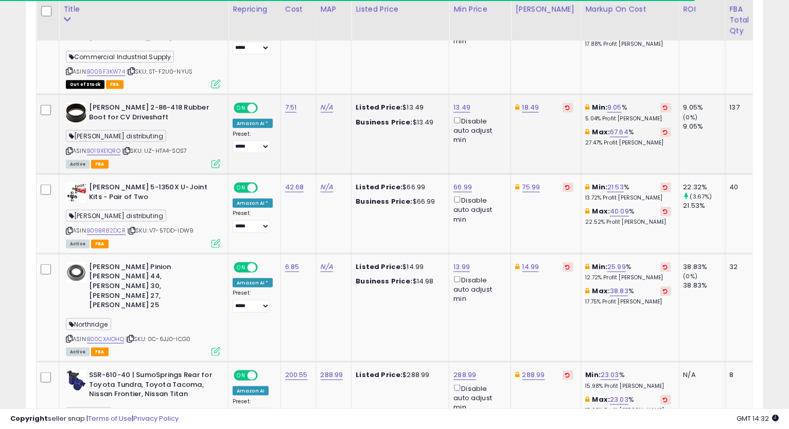
click at [67, 148] on icon at bounding box center [69, 151] width 7 height 6
click at [523, 102] on link "18.49" at bounding box center [531, 107] width 17 height 10
type input "*****"
click button "submit" at bounding box center [556, 61] width 18 height 15
click at [70, 148] on icon at bounding box center [69, 151] width 7 height 6
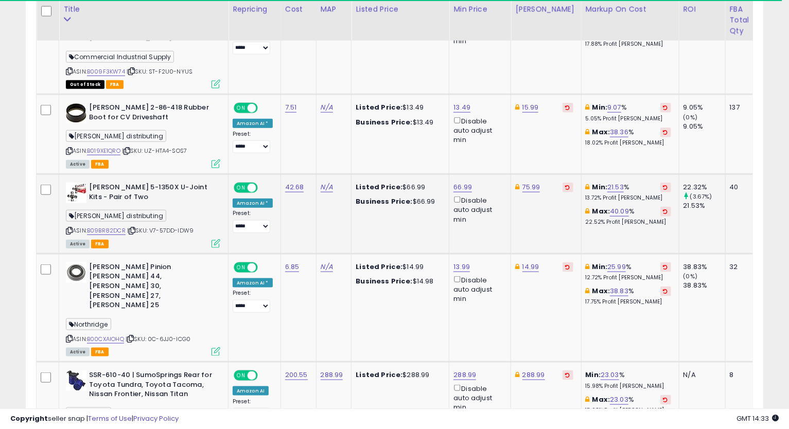
click at [558, 221] on td "75.99" at bounding box center [546, 215] width 70 height 80
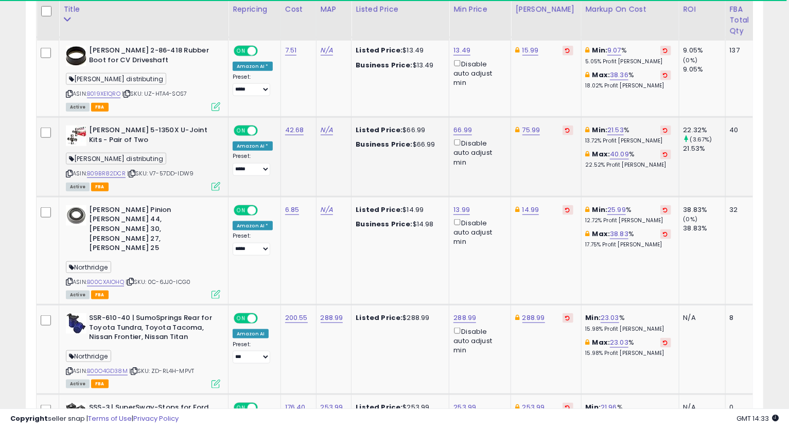
scroll to position [748, 0]
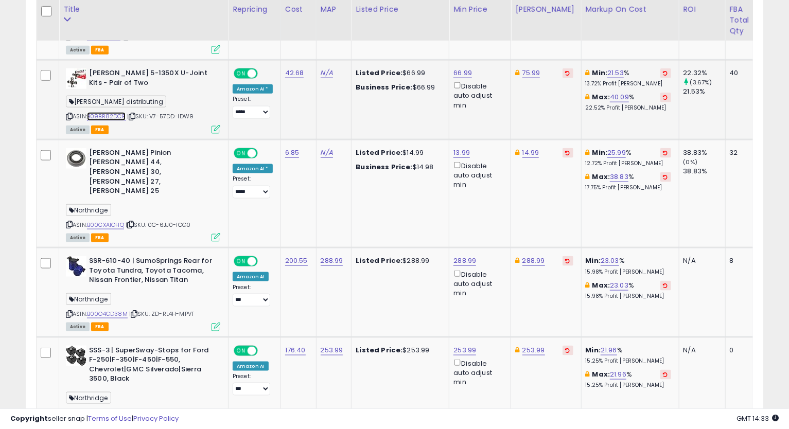
click at [106, 112] on link "B09BR82DCR" at bounding box center [106, 116] width 39 height 9
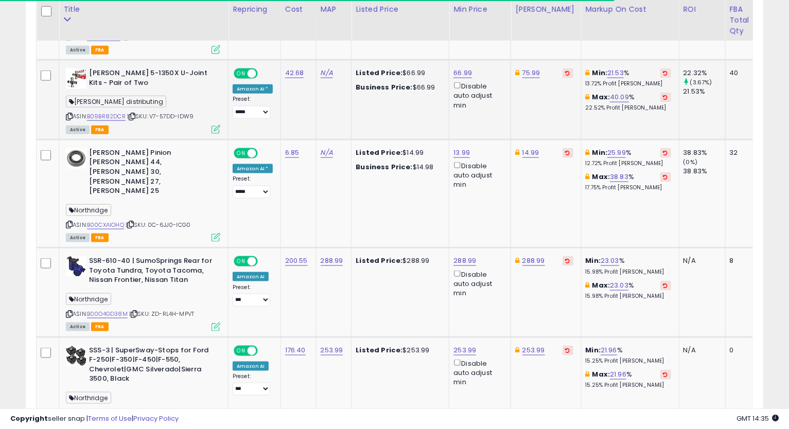
click at [70, 114] on icon at bounding box center [69, 117] width 7 height 6
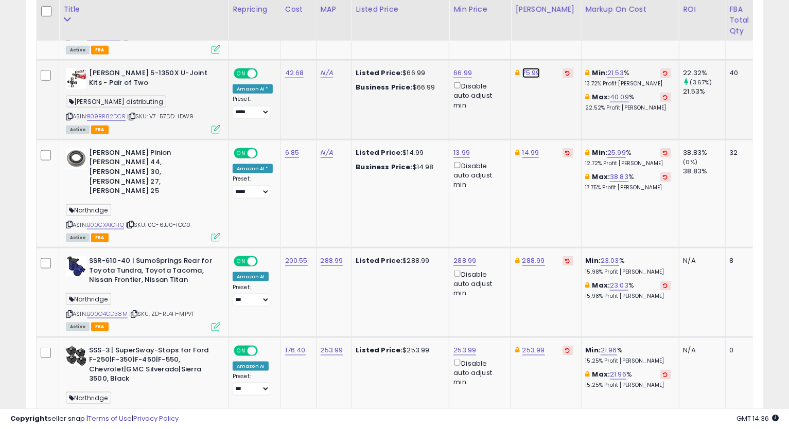
click at [533, 68] on link "75.99" at bounding box center [532, 73] width 18 height 10
type input "*****"
click button "submit" at bounding box center [557, 27] width 18 height 15
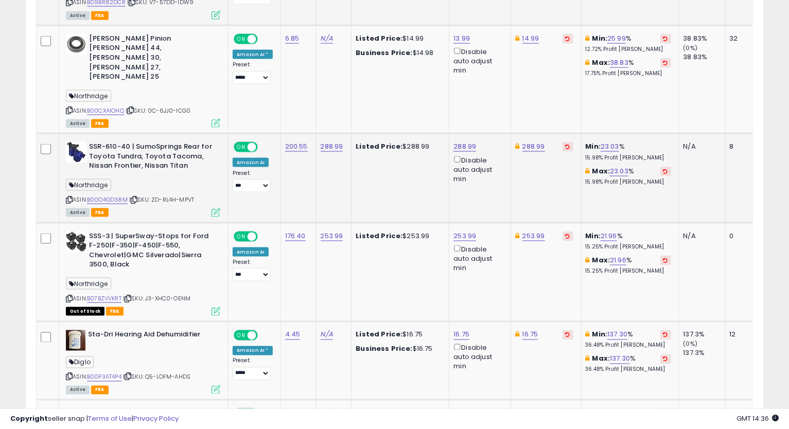
scroll to position [805, 0]
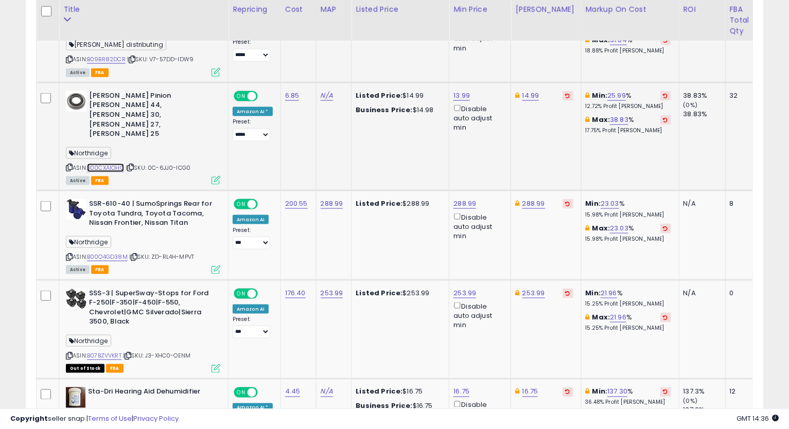
click at [111, 164] on link "B00CXAIOHQ" at bounding box center [105, 168] width 37 height 9
click at [70, 165] on icon at bounding box center [69, 168] width 7 height 6
click at [455, 91] on link "13.99" at bounding box center [462, 96] width 16 height 10
type input "*****"
click button "submit" at bounding box center [487, 49] width 18 height 15
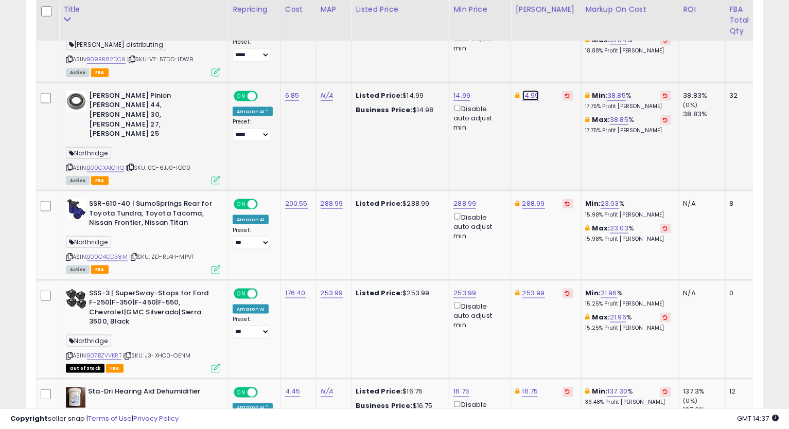
click at [523, 91] on link "14.99" at bounding box center [531, 96] width 17 height 10
type input "*****"
click button "submit" at bounding box center [556, 49] width 18 height 15
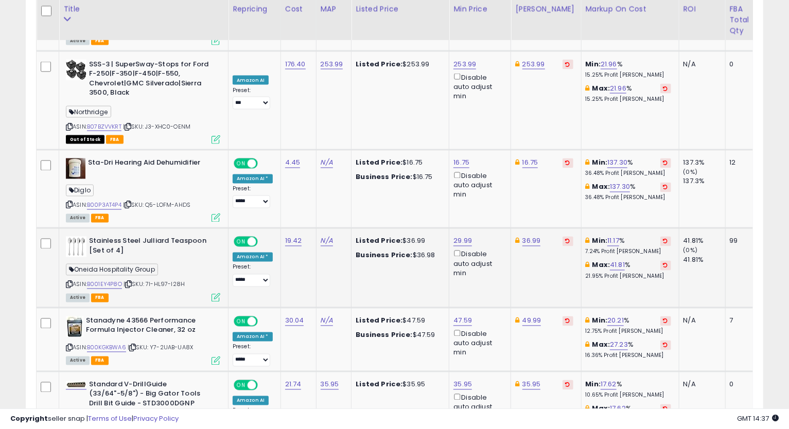
scroll to position [1091, 0]
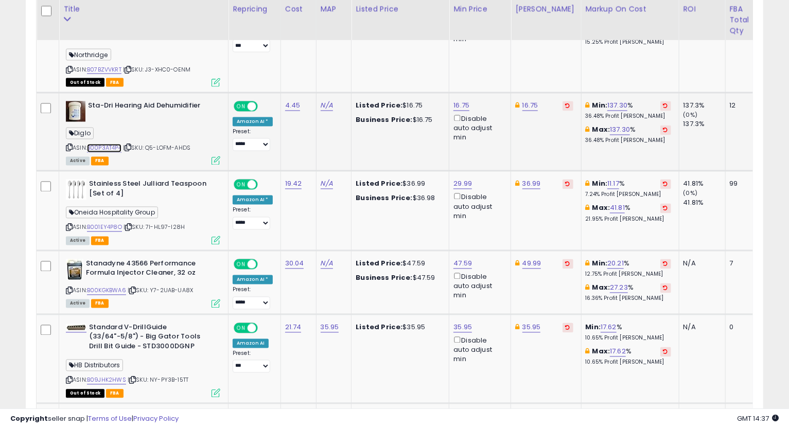
click at [105, 144] on link "B00P3AT4P4" at bounding box center [104, 148] width 35 height 9
click at [66, 145] on icon at bounding box center [69, 148] width 7 height 6
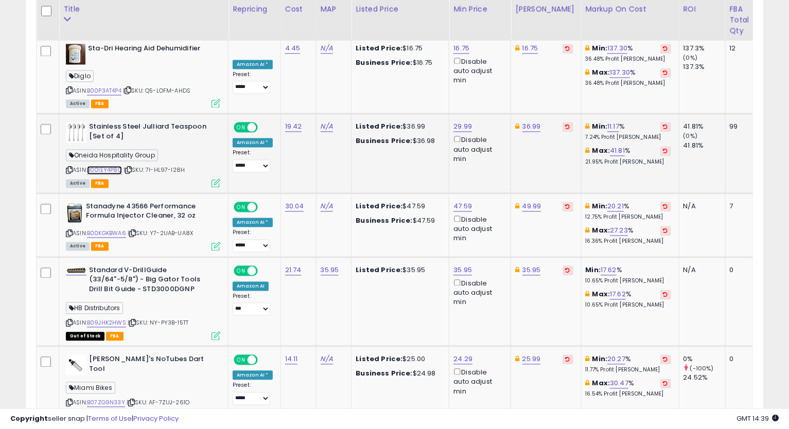
click at [108, 166] on link "B001EY4P8O" at bounding box center [104, 170] width 35 height 9
click at [71, 168] on icon at bounding box center [69, 171] width 7 height 6
click at [461, 122] on link "29.99" at bounding box center [463, 127] width 19 height 10
type input "*"
type input "*****"
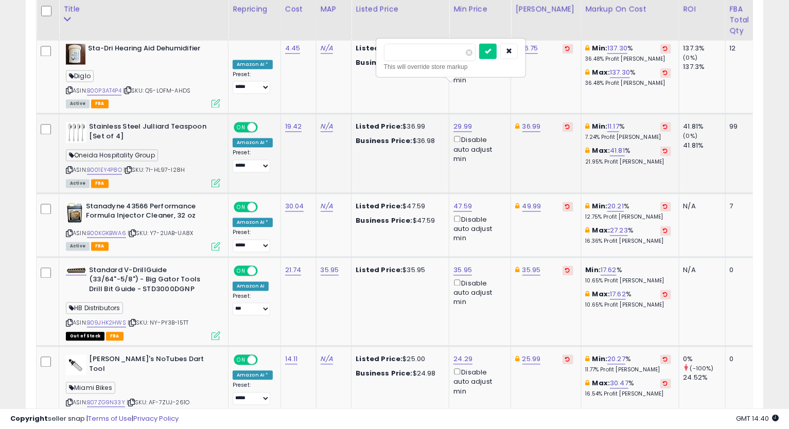
click button "submit" at bounding box center [488, 51] width 18 height 15
click at [535, 122] on link "36.99" at bounding box center [532, 127] width 19 height 10
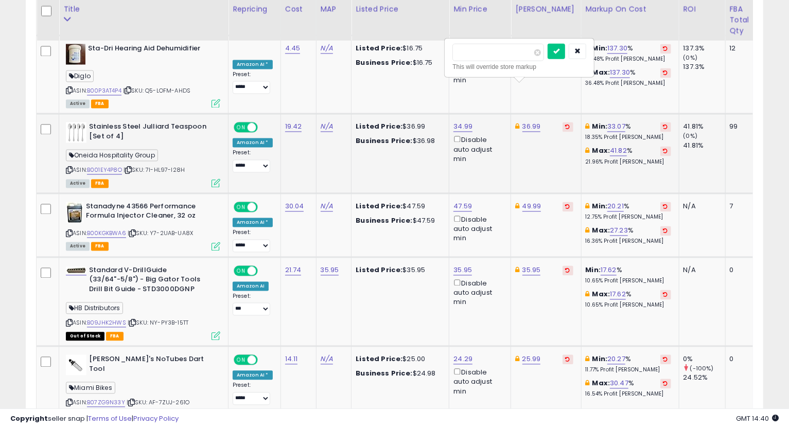
type input "*****"
click button "submit" at bounding box center [557, 51] width 18 height 15
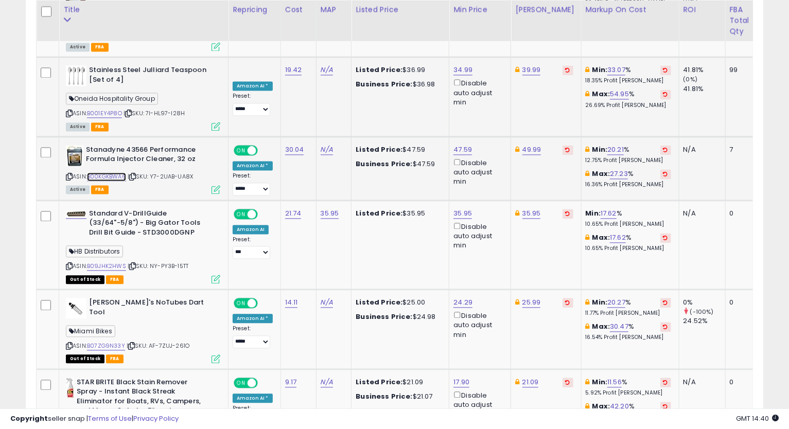
click at [115, 173] on link "B00KGKBWA6" at bounding box center [106, 177] width 39 height 9
click at [71, 174] on icon at bounding box center [69, 177] width 7 height 6
click at [457, 145] on link "47.59" at bounding box center [463, 150] width 19 height 10
type input "*****"
click button "submit" at bounding box center [488, 73] width 18 height 15
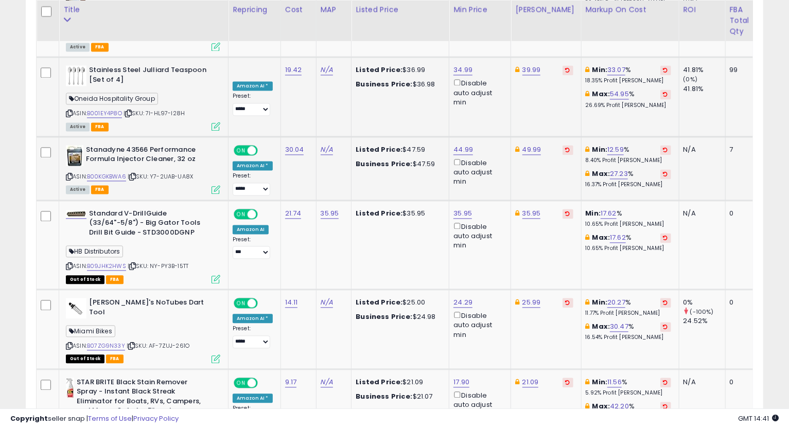
click at [67, 174] on icon at bounding box center [69, 177] width 7 height 6
click at [581, 228] on td "Min: 17.62 % 10.65% Profit [PERSON_NAME]: 17.62 % 10.65% Profit [PERSON_NAME]" at bounding box center [630, 244] width 98 height 89
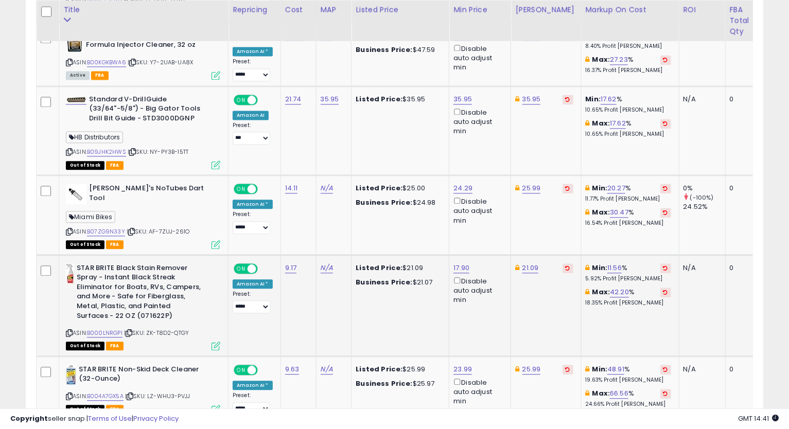
scroll to position [1377, 0]
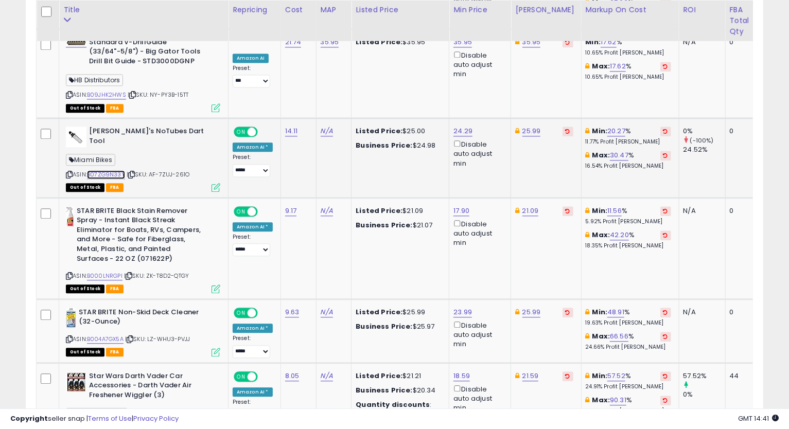
click at [106, 170] on link "B07ZG9N33Y" at bounding box center [106, 174] width 38 height 9
click at [460, 126] on link "24.29" at bounding box center [463, 131] width 19 height 10
type input "*****"
click button "submit" at bounding box center [488, 54] width 18 height 15
click at [529, 126] on link "25.99" at bounding box center [532, 131] width 19 height 10
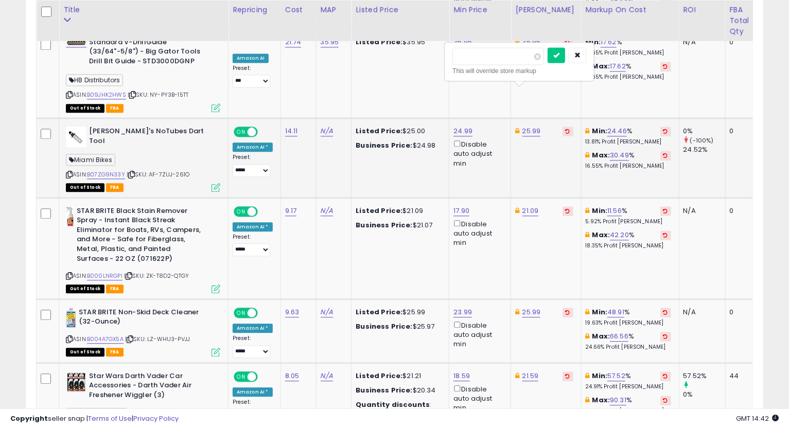
type input "*****"
click button "submit" at bounding box center [557, 54] width 18 height 15
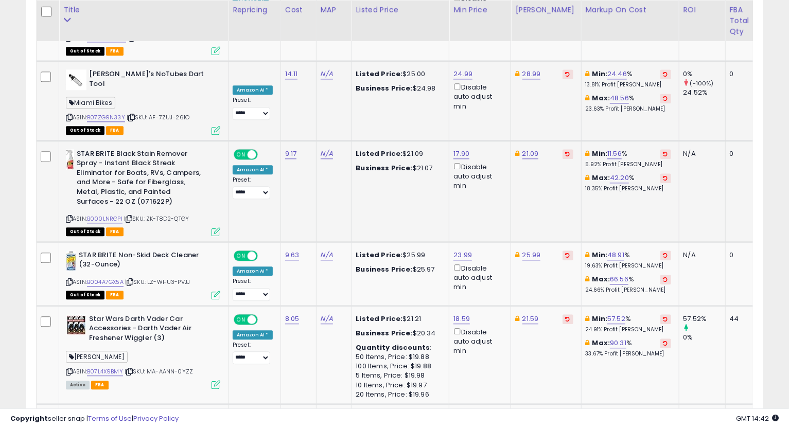
scroll to position [1491, 0]
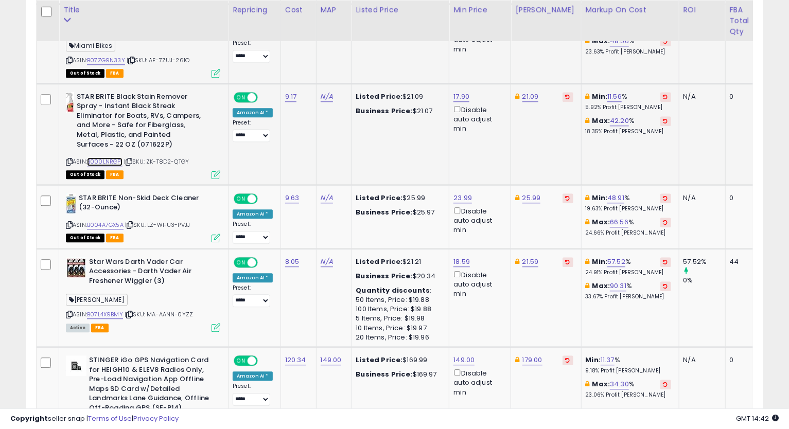
click at [105, 158] on link "B000LNRGPI" at bounding box center [105, 162] width 36 height 9
click at [461, 92] on link "17.90" at bounding box center [462, 97] width 16 height 10
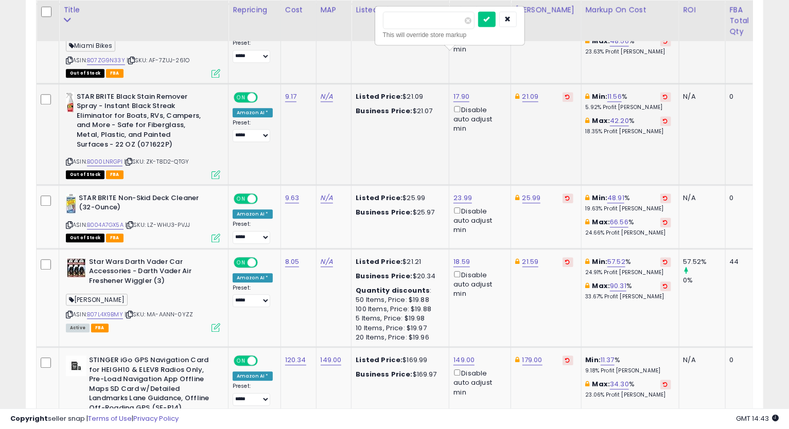
type input "*"
type input "*****"
click button "submit" at bounding box center [487, 18] width 18 height 15
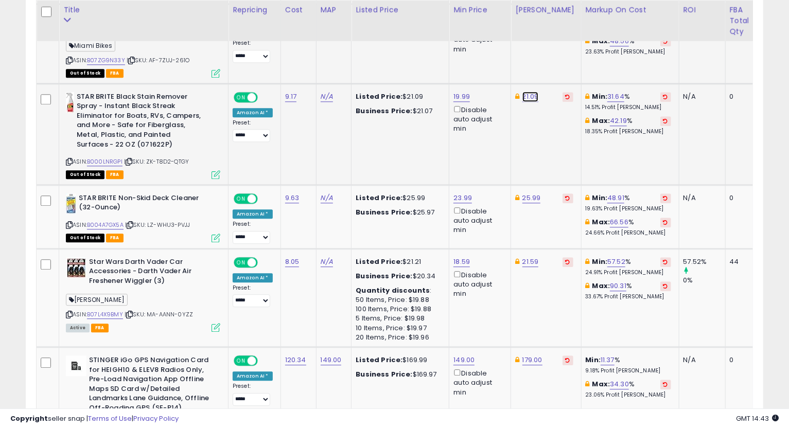
click at [529, 92] on link "21.09" at bounding box center [531, 97] width 16 height 10
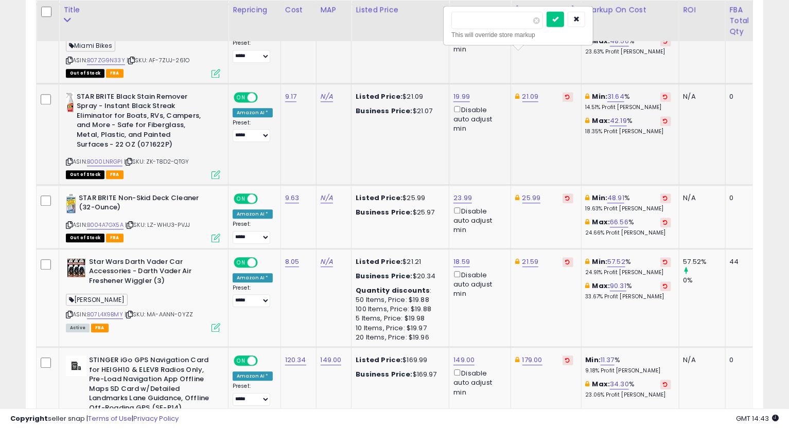
type input "*****"
click button "submit" at bounding box center [556, 18] width 18 height 15
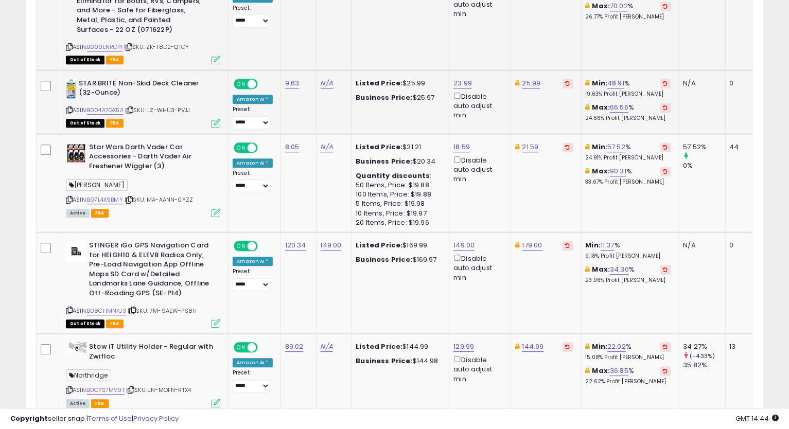
scroll to position [1549, 0]
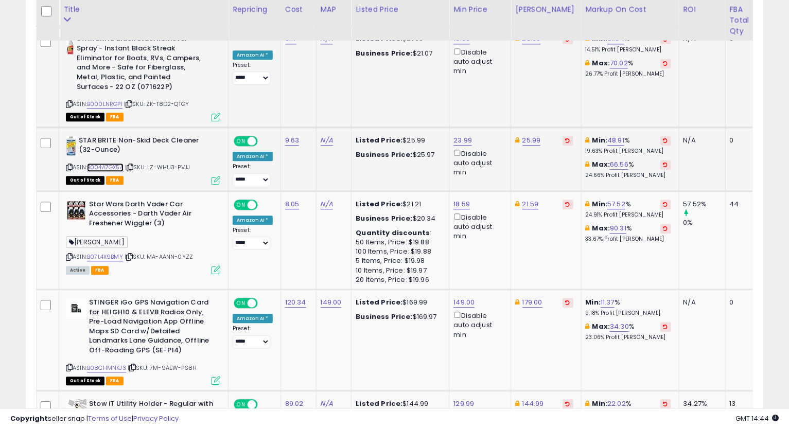
click at [112, 163] on link "B004A7GX5A" at bounding box center [105, 167] width 37 height 9
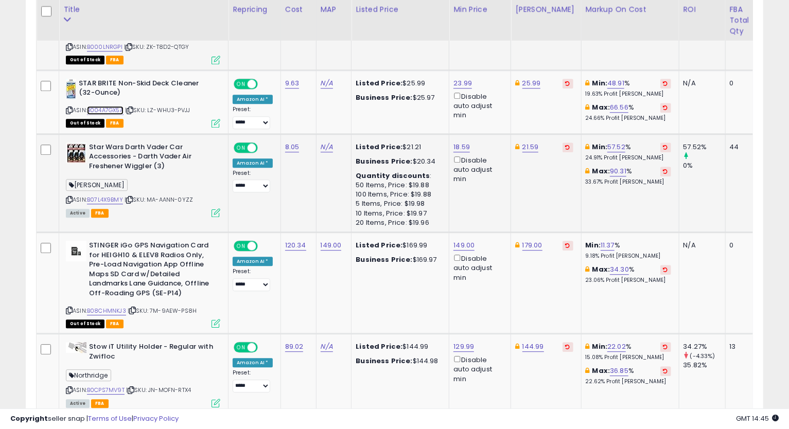
scroll to position [1663, 0]
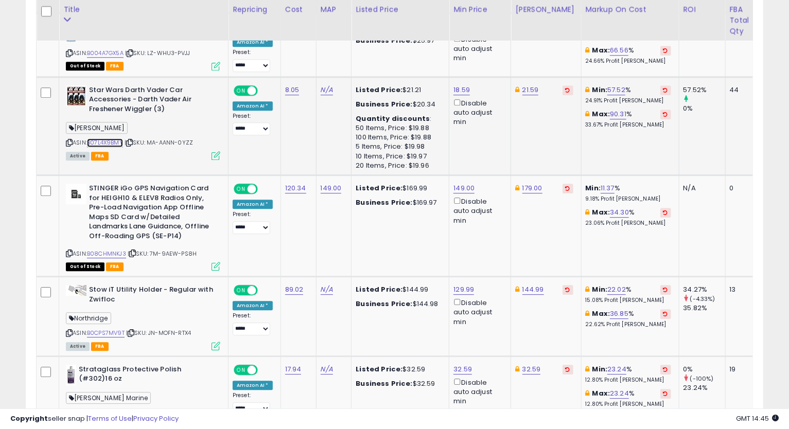
click at [106, 139] on link "B07L4X9BMY" at bounding box center [105, 143] width 36 height 9
click at [70, 140] on icon at bounding box center [69, 143] width 7 height 6
click at [528, 85] on link "21.59" at bounding box center [531, 90] width 16 height 10
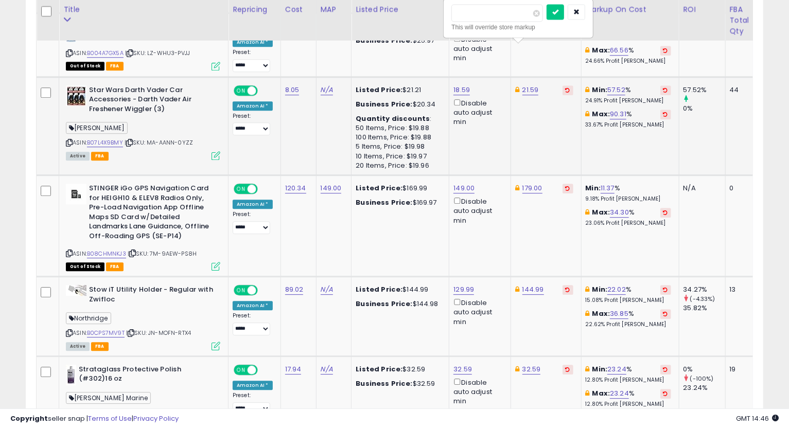
type input "*****"
click button "submit" at bounding box center [556, 11] width 18 height 15
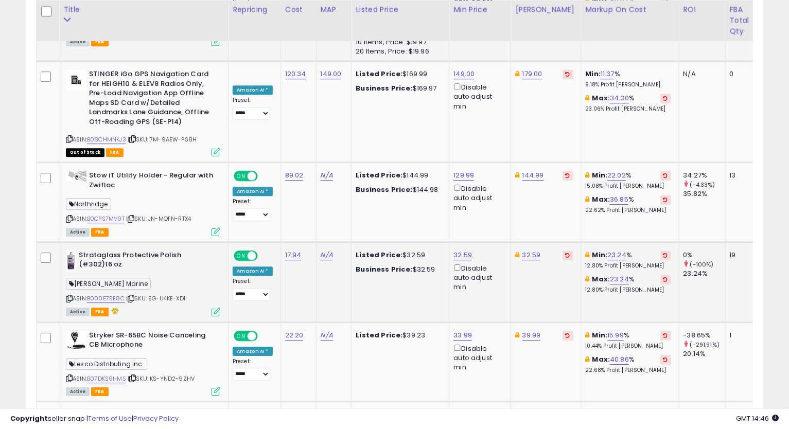
scroll to position [1835, 0]
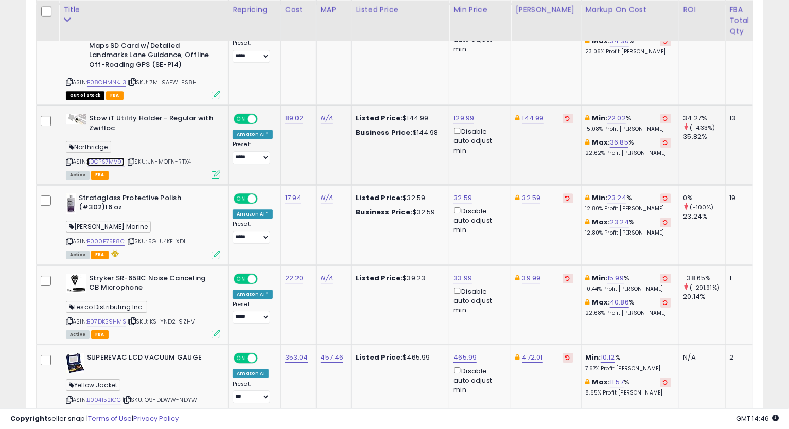
click at [106, 158] on link "B0CPS7MV9T" at bounding box center [106, 162] width 38 height 9
click at [67, 159] on icon at bounding box center [69, 162] width 7 height 6
click at [462, 113] on link "129.99" at bounding box center [464, 118] width 21 height 10
type input "******"
click button "submit" at bounding box center [489, 39] width 18 height 15
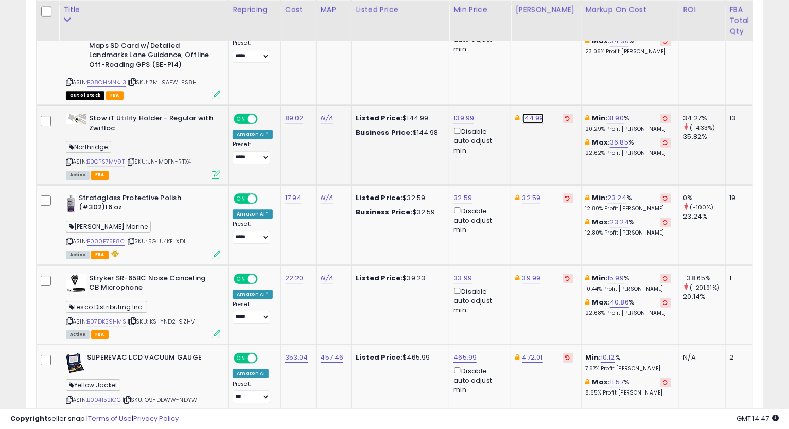
click at [530, 113] on link "144.99" at bounding box center [534, 118] width 22 height 10
click at [472, 46] on input "******" at bounding box center [500, 41] width 92 height 18
type input "******"
click button "submit" at bounding box center [558, 39] width 18 height 15
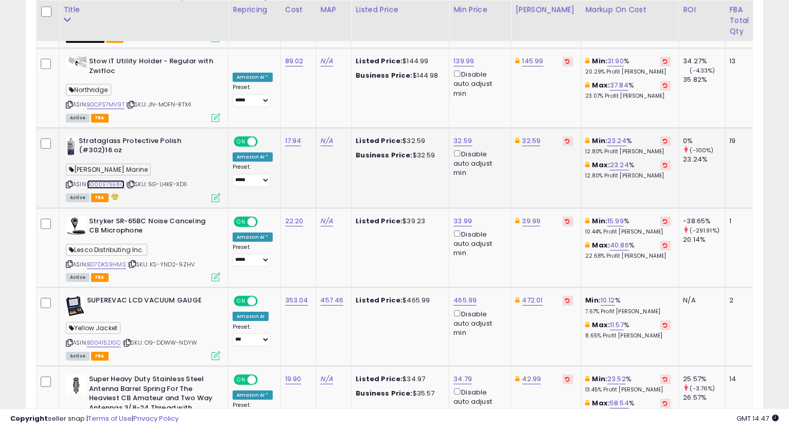
click at [114, 180] on link "B000E75E8C" at bounding box center [106, 184] width 38 height 9
click at [70, 182] on icon at bounding box center [69, 185] width 7 height 6
click at [471, 136] on div "32.59 Disable auto adjust min" at bounding box center [478, 157] width 49 height 42
click at [466, 136] on link "32.59" at bounding box center [463, 141] width 19 height 10
type input "*****"
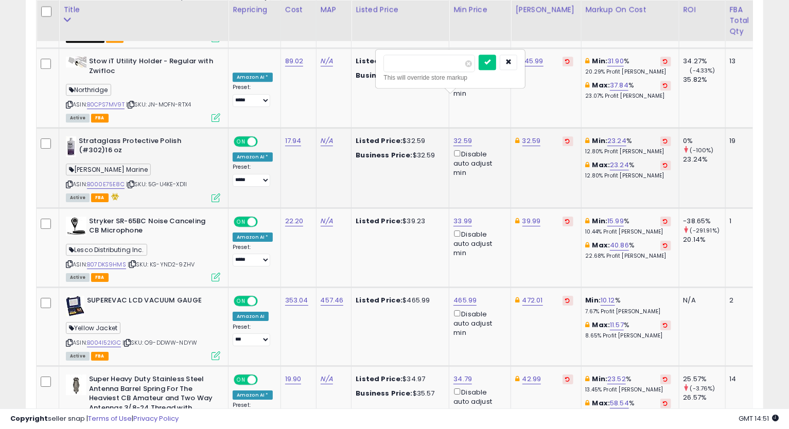
click button "submit" at bounding box center [488, 62] width 18 height 15
click at [462, 136] on link "32.57" at bounding box center [463, 141] width 18 height 10
type input "*****"
click button "submit" at bounding box center [488, 62] width 18 height 15
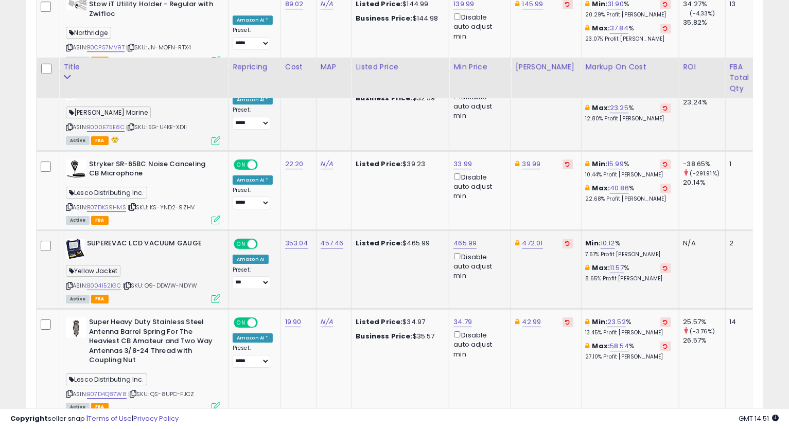
scroll to position [2006, 0]
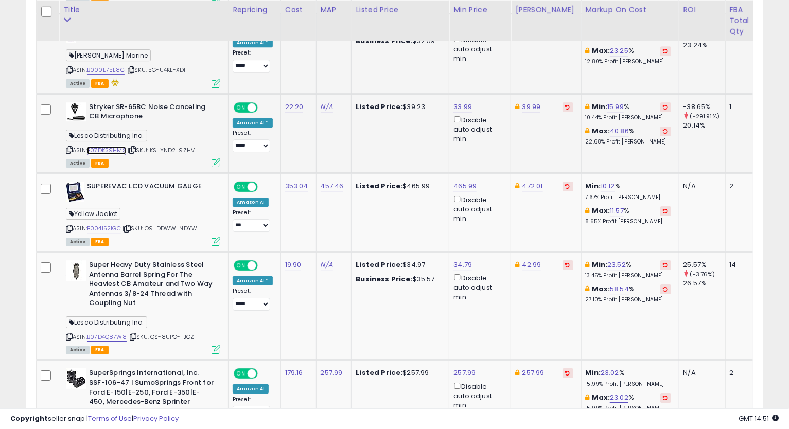
click at [111, 146] on link "B07DKS9HMS" at bounding box center [106, 150] width 39 height 9
click at [458, 102] on link "33.99" at bounding box center [463, 107] width 19 height 10
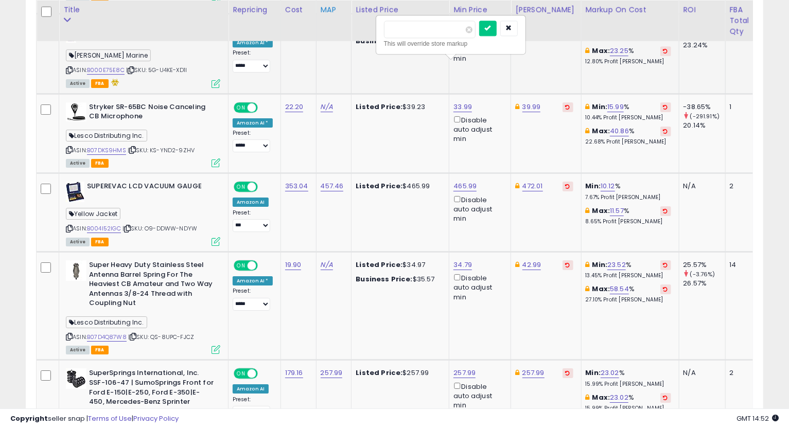
drag, startPoint x: 440, startPoint y: 31, endPoint x: 320, endPoint y: 40, distance: 119.8
type input "*****"
click button "submit" at bounding box center [488, 28] width 18 height 15
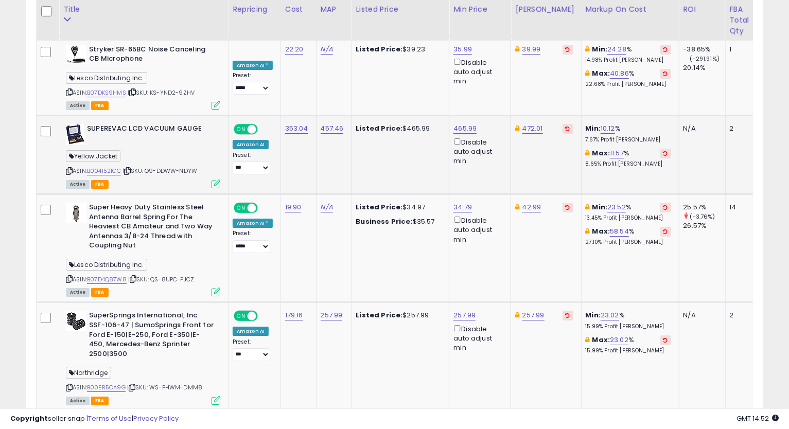
scroll to position [2121, 0]
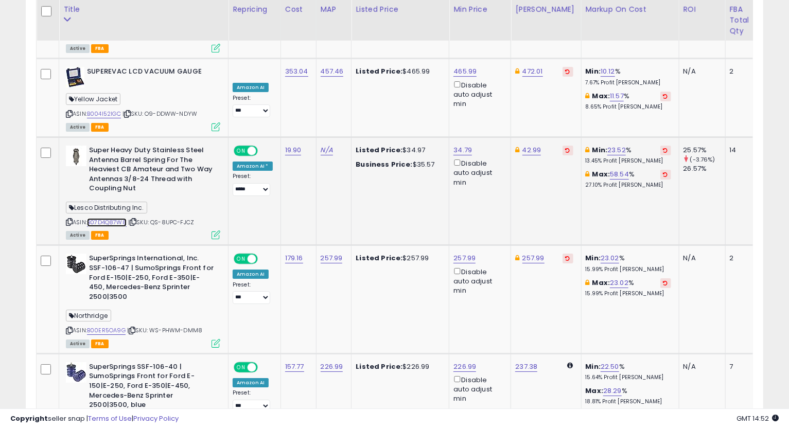
click at [96, 218] on link "B07D4Q87W8" at bounding box center [107, 222] width 40 height 9
click at [68, 219] on icon at bounding box center [69, 222] width 7 height 6
click at [458, 145] on link "34.79" at bounding box center [463, 150] width 19 height 10
type input "*****"
click button "submit" at bounding box center [488, 70] width 18 height 15
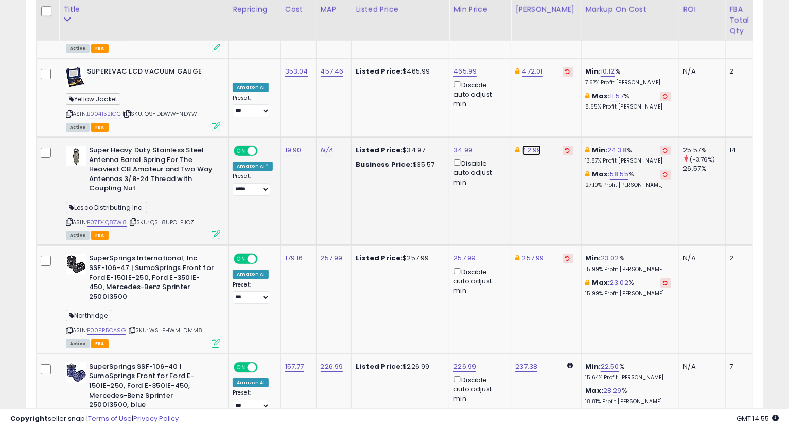
click at [525, 145] on link "42.99" at bounding box center [532, 150] width 19 height 10
type input "*****"
click button "submit" at bounding box center [557, 70] width 18 height 15
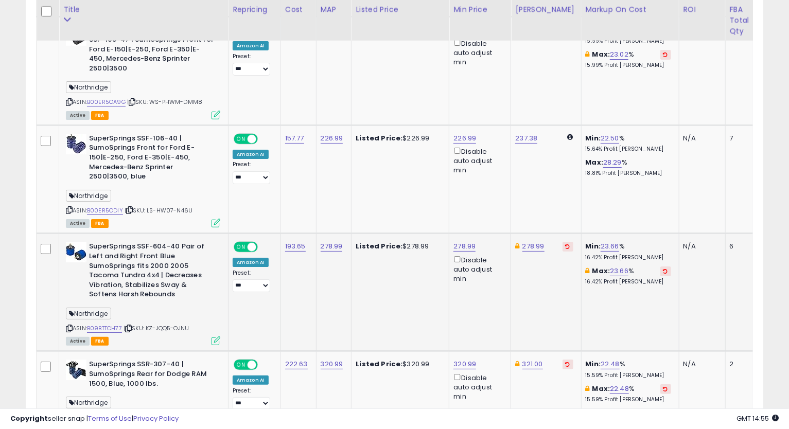
scroll to position [2407, 0]
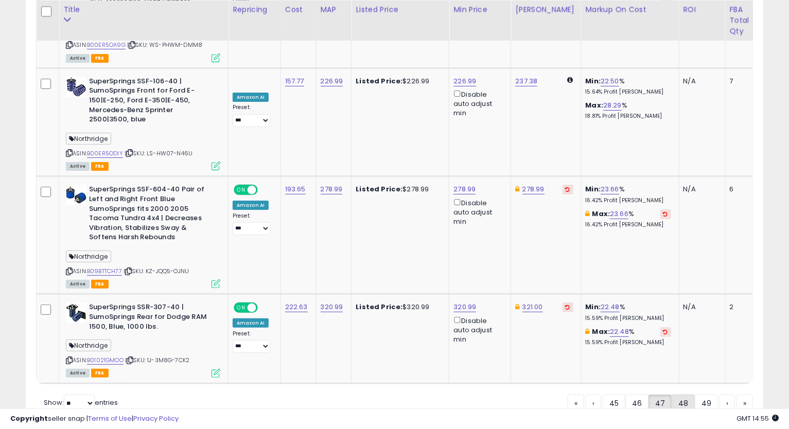
click at [689, 395] on link "48" at bounding box center [683, 404] width 23 height 18
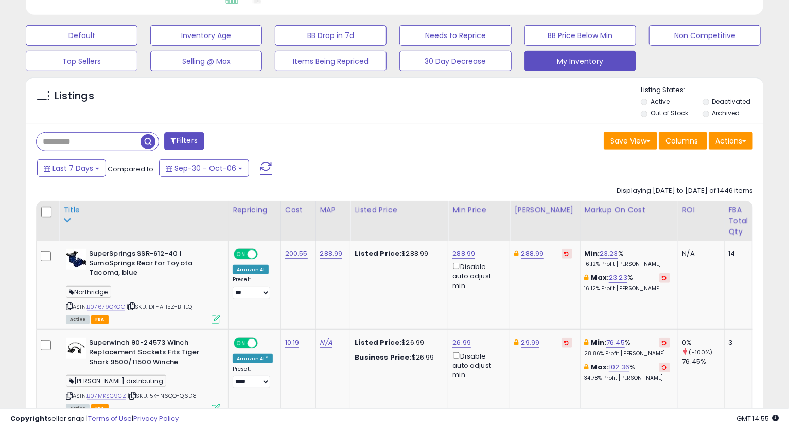
scroll to position [356, 0]
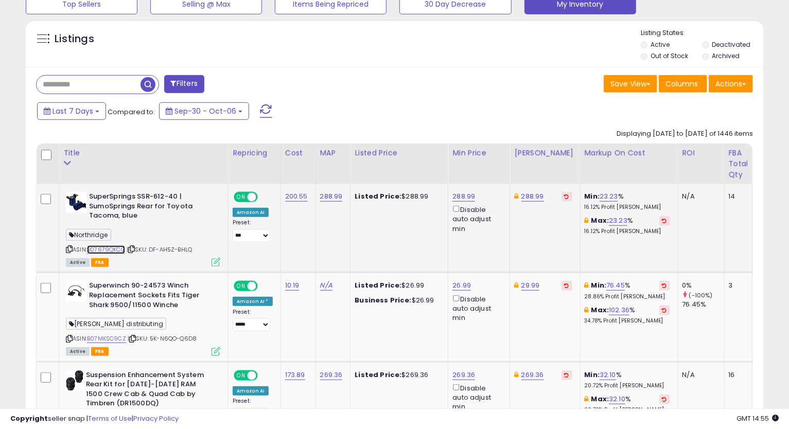
click at [118, 248] on link "B07679QKCG" at bounding box center [106, 250] width 38 height 9
click at [70, 249] on icon at bounding box center [69, 250] width 7 height 6
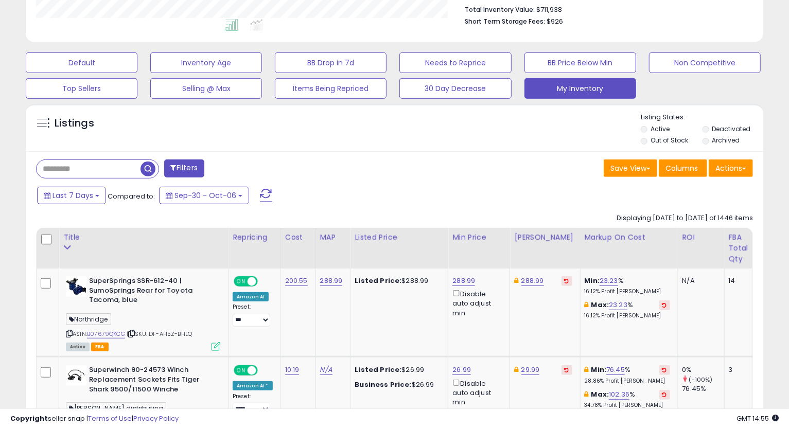
scroll to position [418, 0]
